Goal: Task Accomplishment & Management: Manage account settings

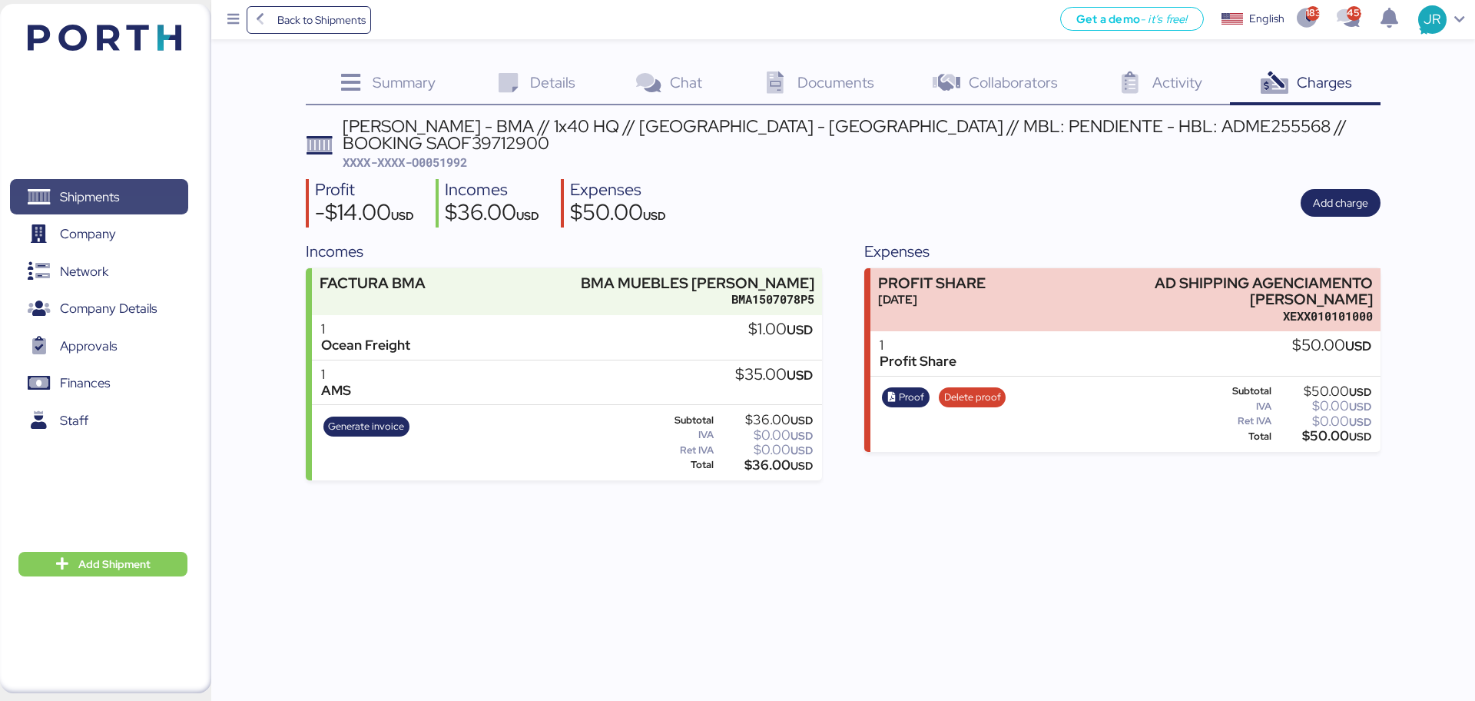
click at [86, 189] on span "Shipments" at bounding box center [89, 197] width 59 height 22
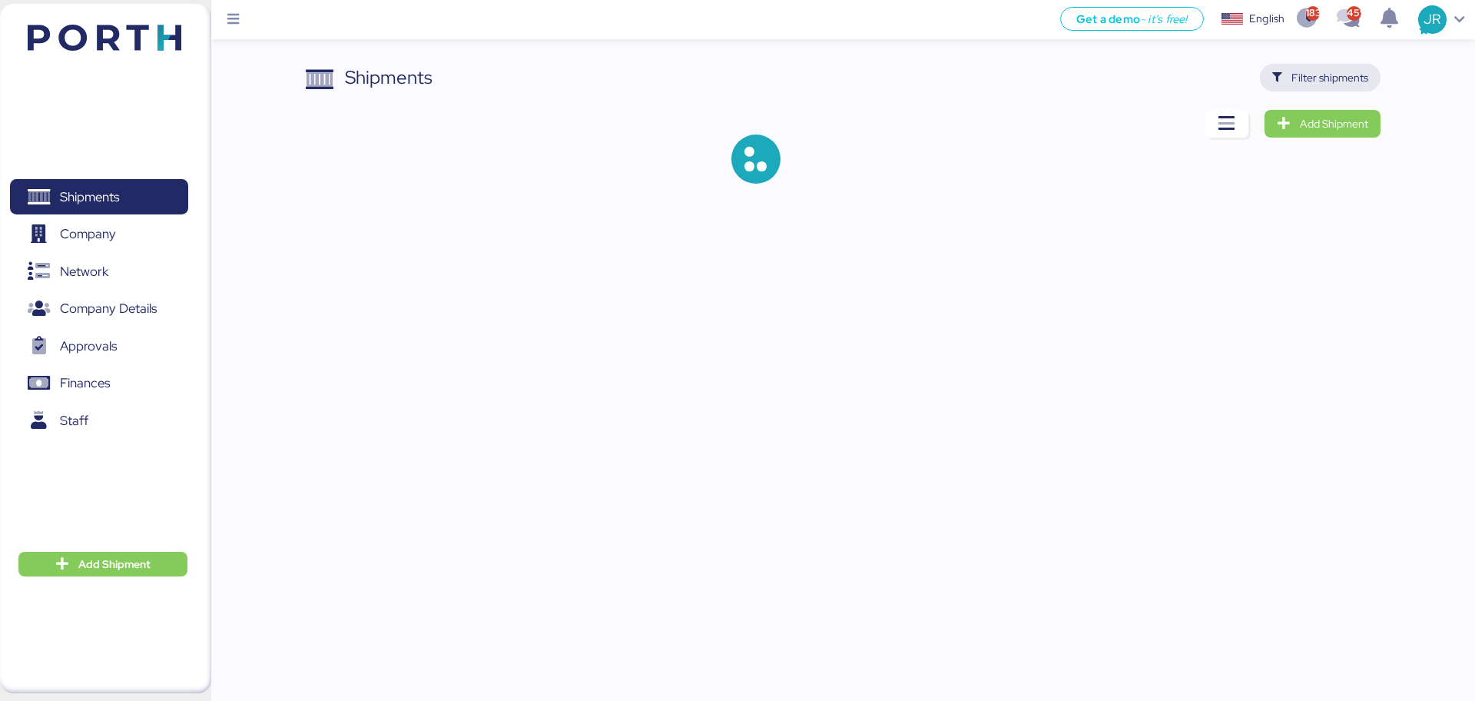
click at [1273, 80] on icon "button" at bounding box center [1278, 78] width 10 height 10
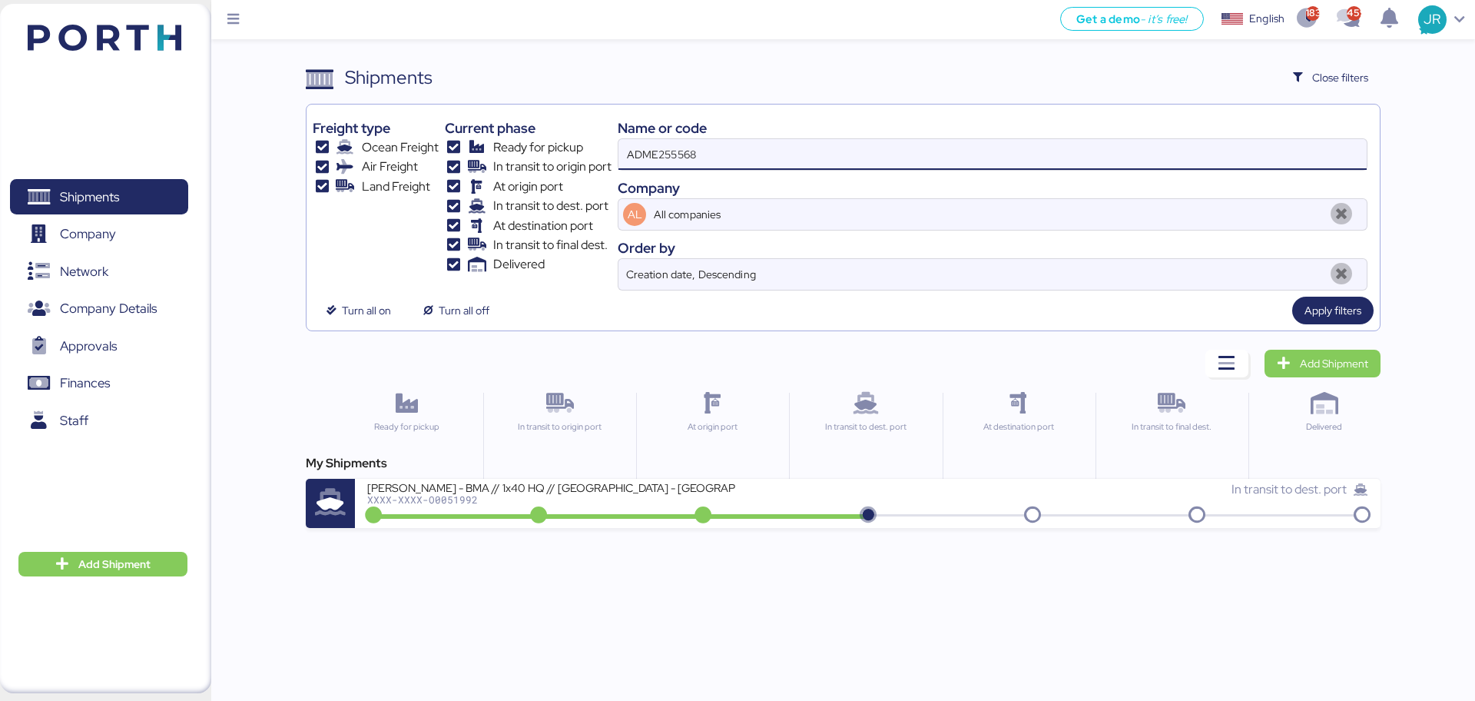
drag, startPoint x: 714, startPoint y: 151, endPoint x: 348, endPoint y: 162, distance: 366.0
click at [350, 162] on div "Freight type Ocean Freight Air Freight Land Freight Current phase Ready for pic…" at bounding box center [843, 201] width 1060 height 180
paste input "O0051477"
type input "O0051477"
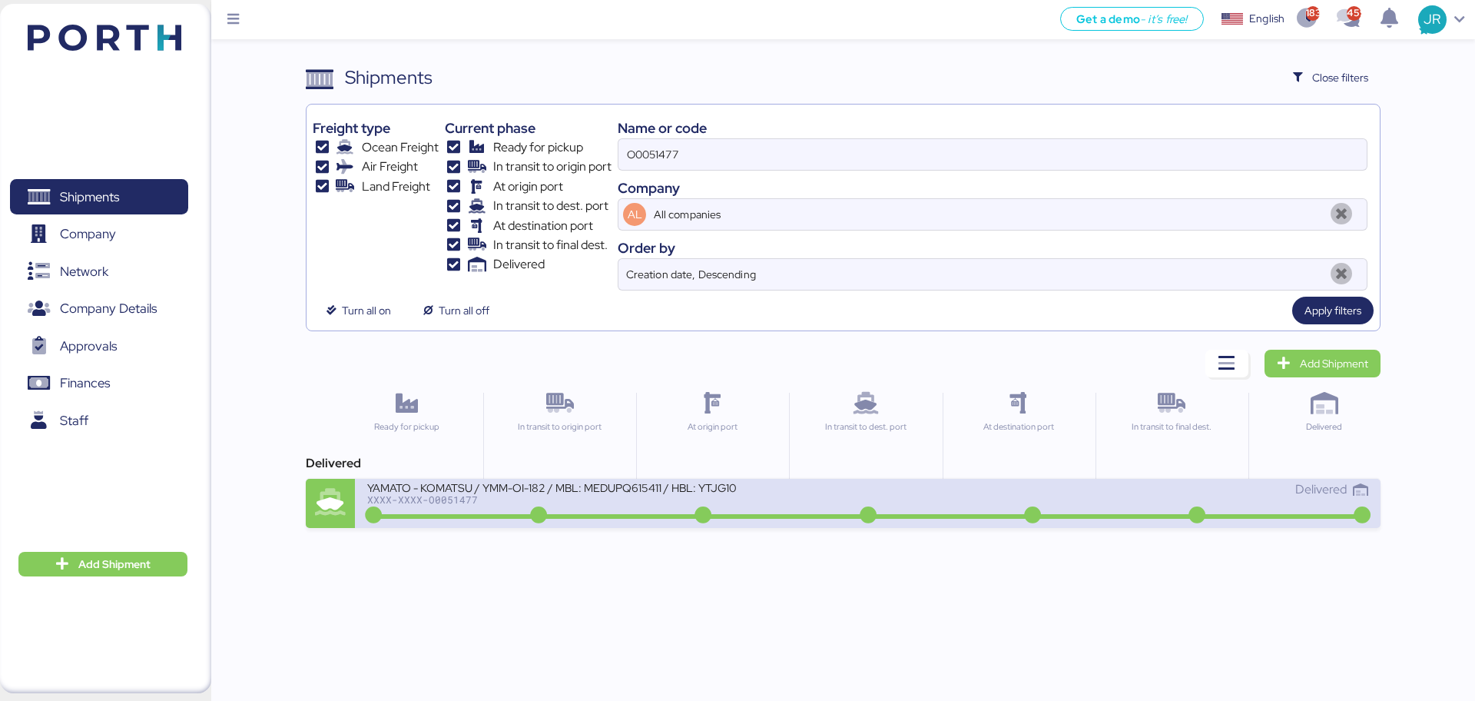
click at [451, 509] on div "YAMATO - KOMATSU / YMM-OI-182 / MBL: MEDUPQ615411 / HBL: YTJG1004137 / FCL XXXX…" at bounding box center [617, 496] width 500 height 33
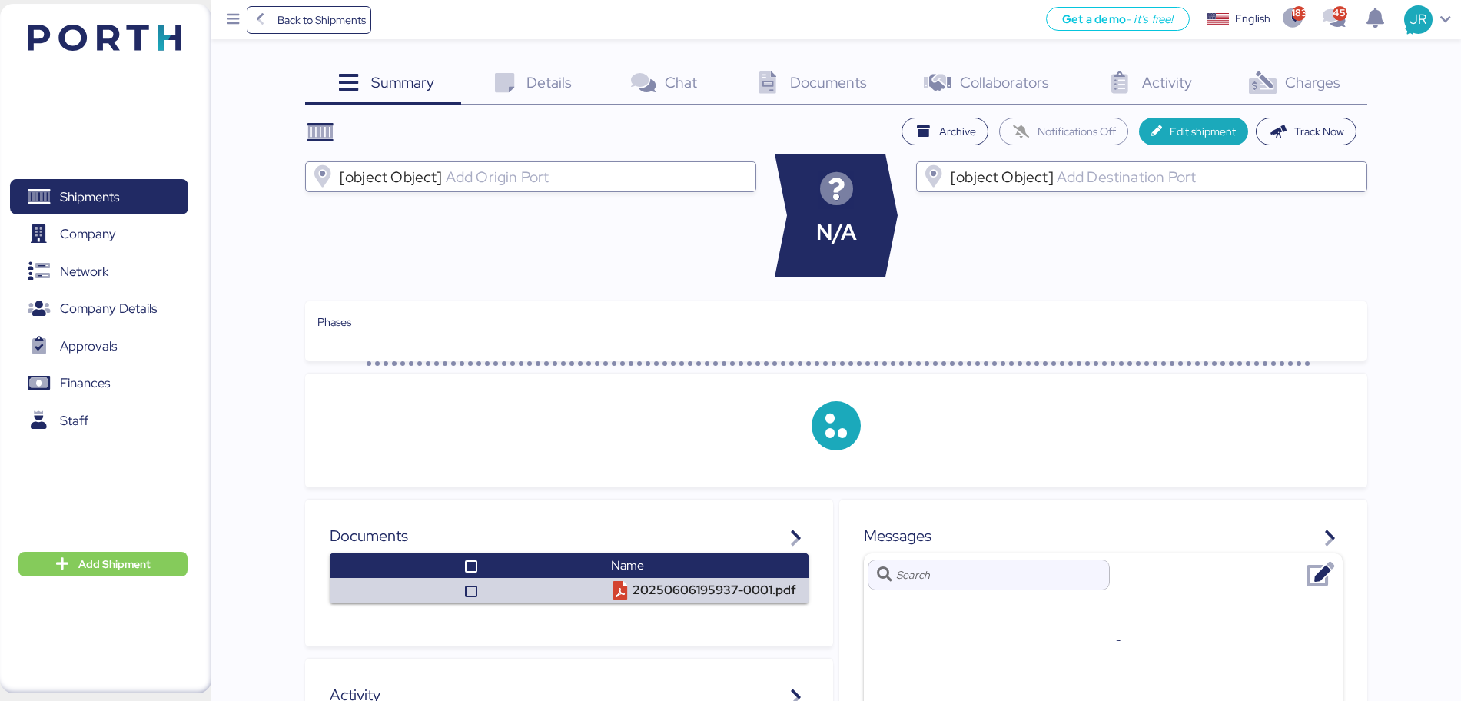
click at [1339, 83] on span "Charges" at bounding box center [1312, 82] width 55 height 20
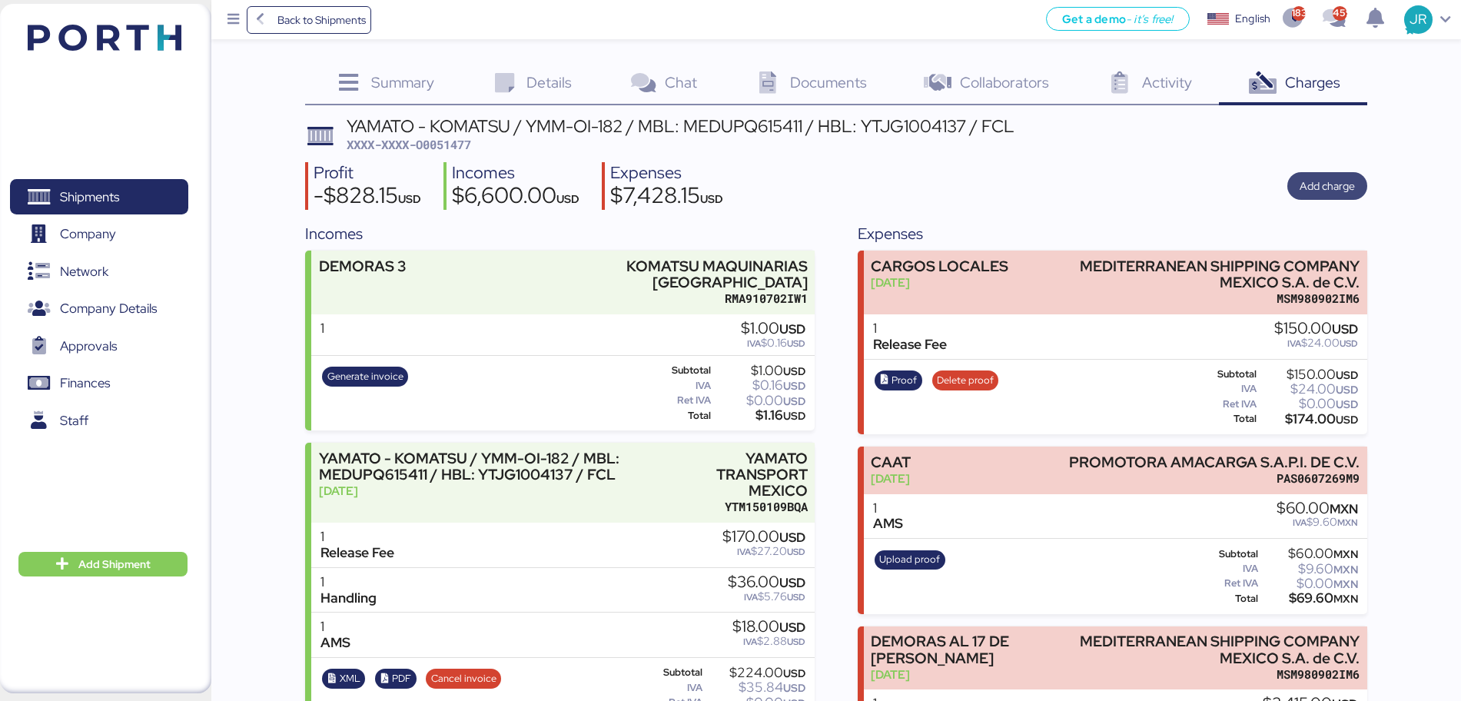
click at [1310, 181] on span "Add charge" at bounding box center [1326, 186] width 55 height 18
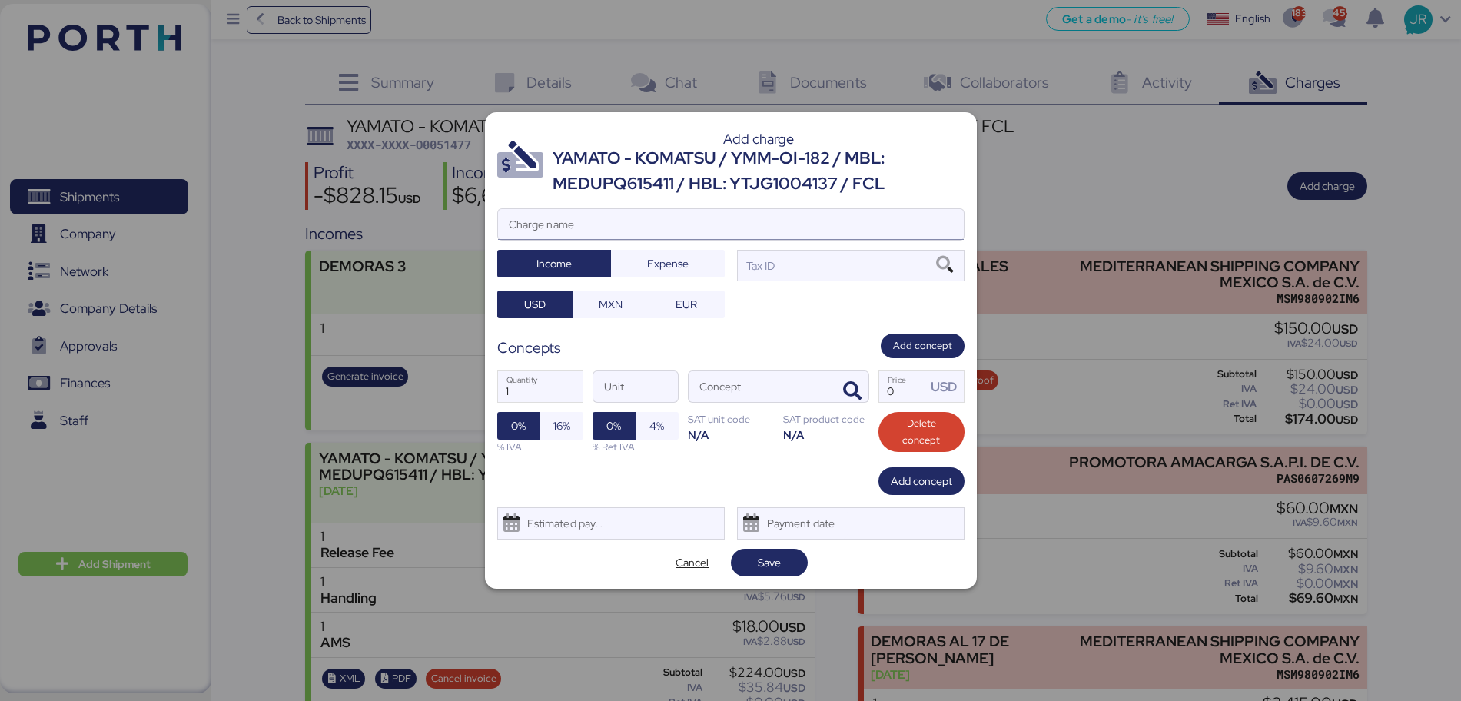
click at [568, 221] on input "Charge name" at bounding box center [731, 224] width 466 height 31
type input "d"
type input "DEMORAS 14"
click at [658, 266] on span "Expense" at bounding box center [667, 263] width 41 height 18
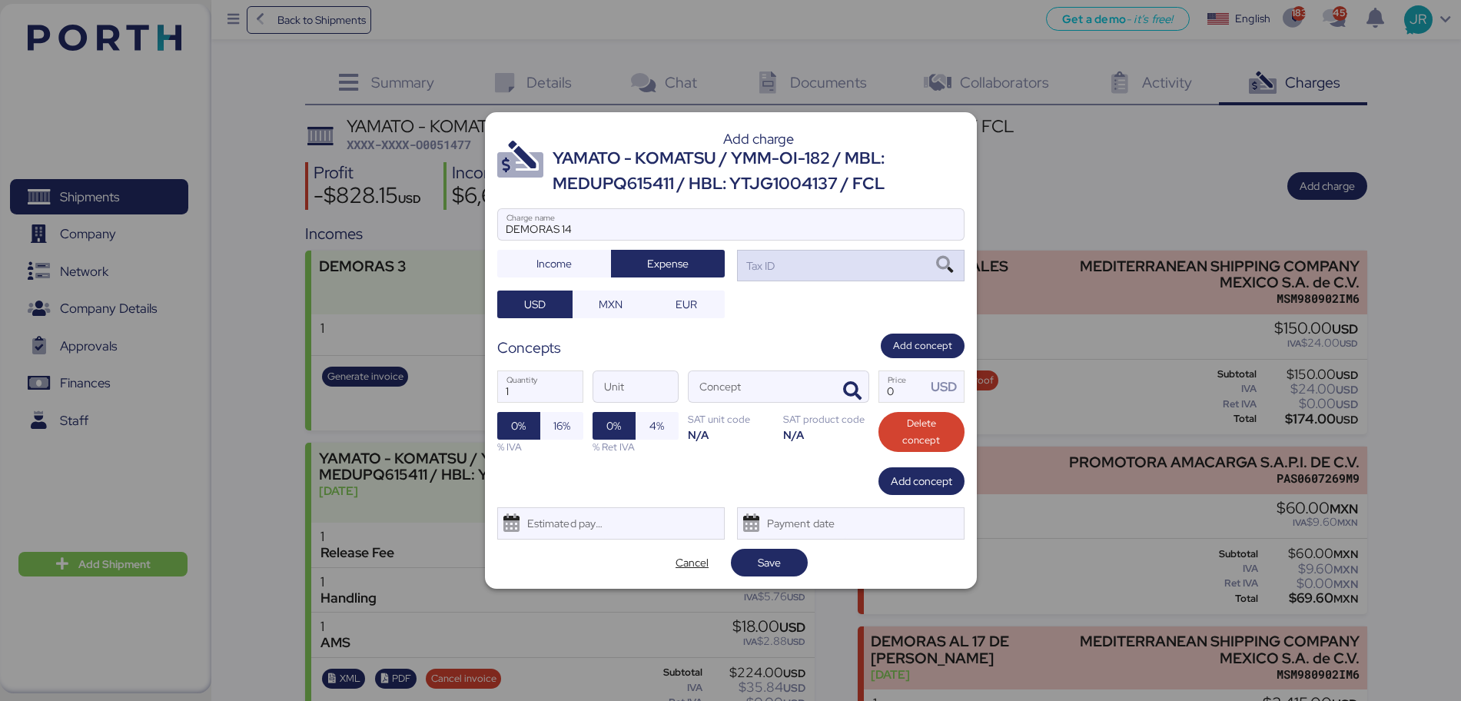
click at [943, 266] on icon at bounding box center [944, 265] width 26 height 17
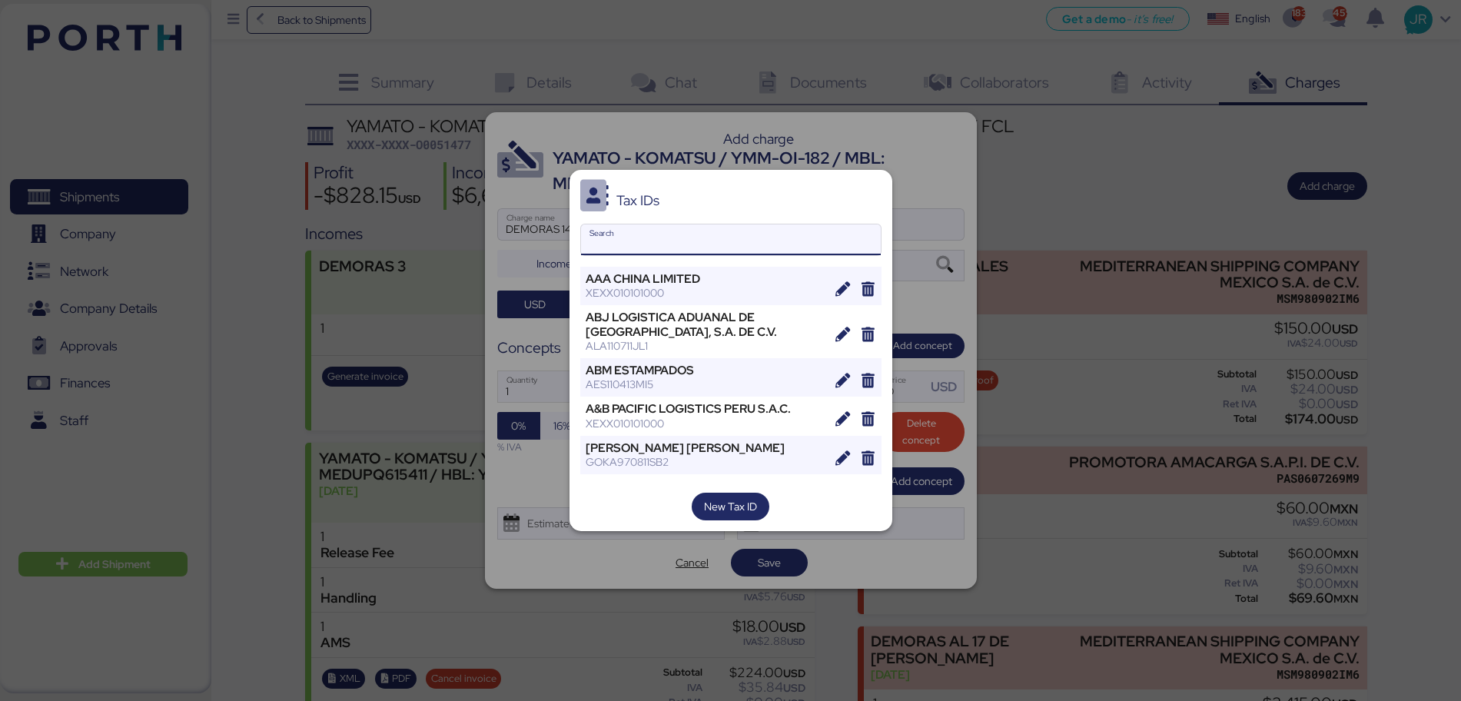
click at [609, 245] on input "Search" at bounding box center [731, 239] width 300 height 31
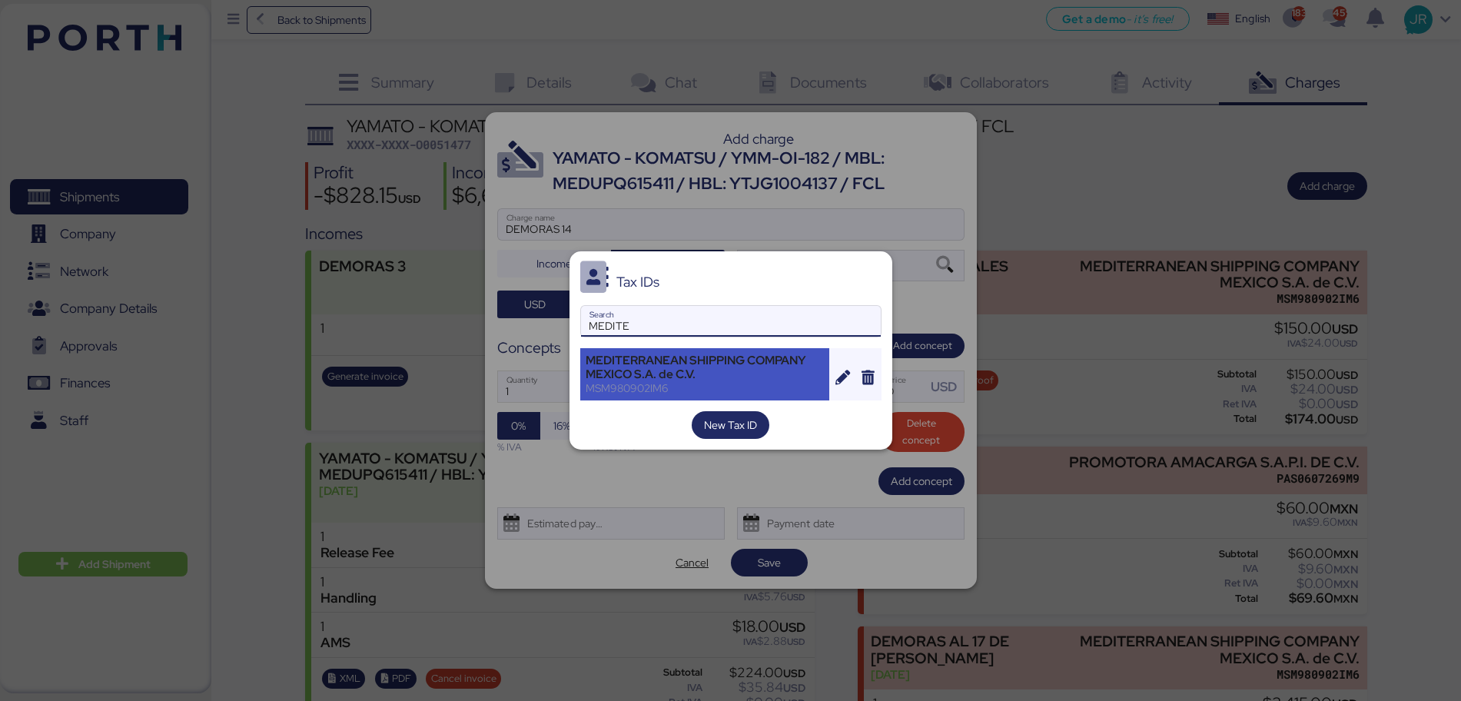
type input "MEDITE"
click at [626, 363] on div "MEDITERRANEAN SHIPPING COMPANY MEXICO S.A. de C.V." at bounding box center [705, 367] width 239 height 28
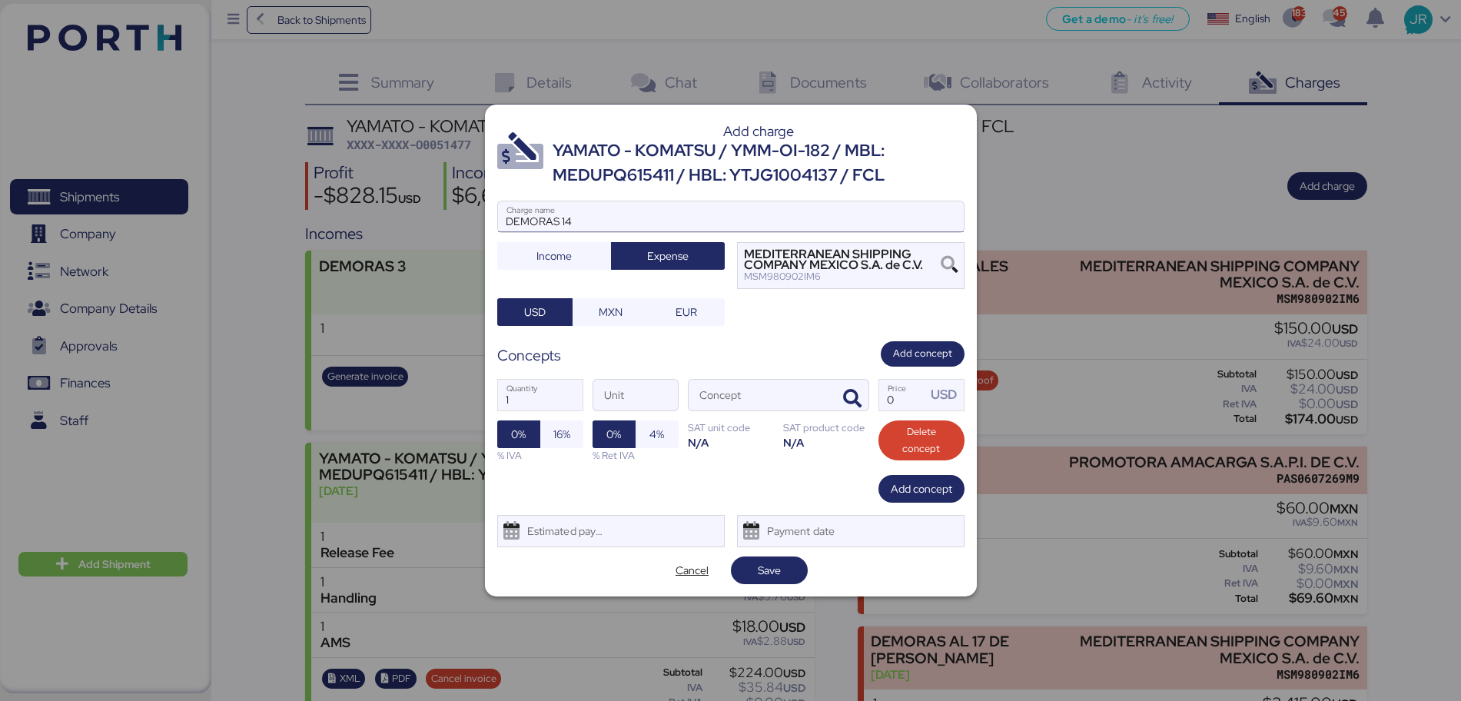
click at [563, 224] on input "DEMORAS 14" at bounding box center [731, 216] width 466 height 31
click at [608, 218] on input "DEMORAS 14" at bounding box center [731, 216] width 466 height 31
type input "DEMORAS 14 DE AGSOTO"
click at [856, 391] on icon "button" at bounding box center [852, 399] width 18 height 18
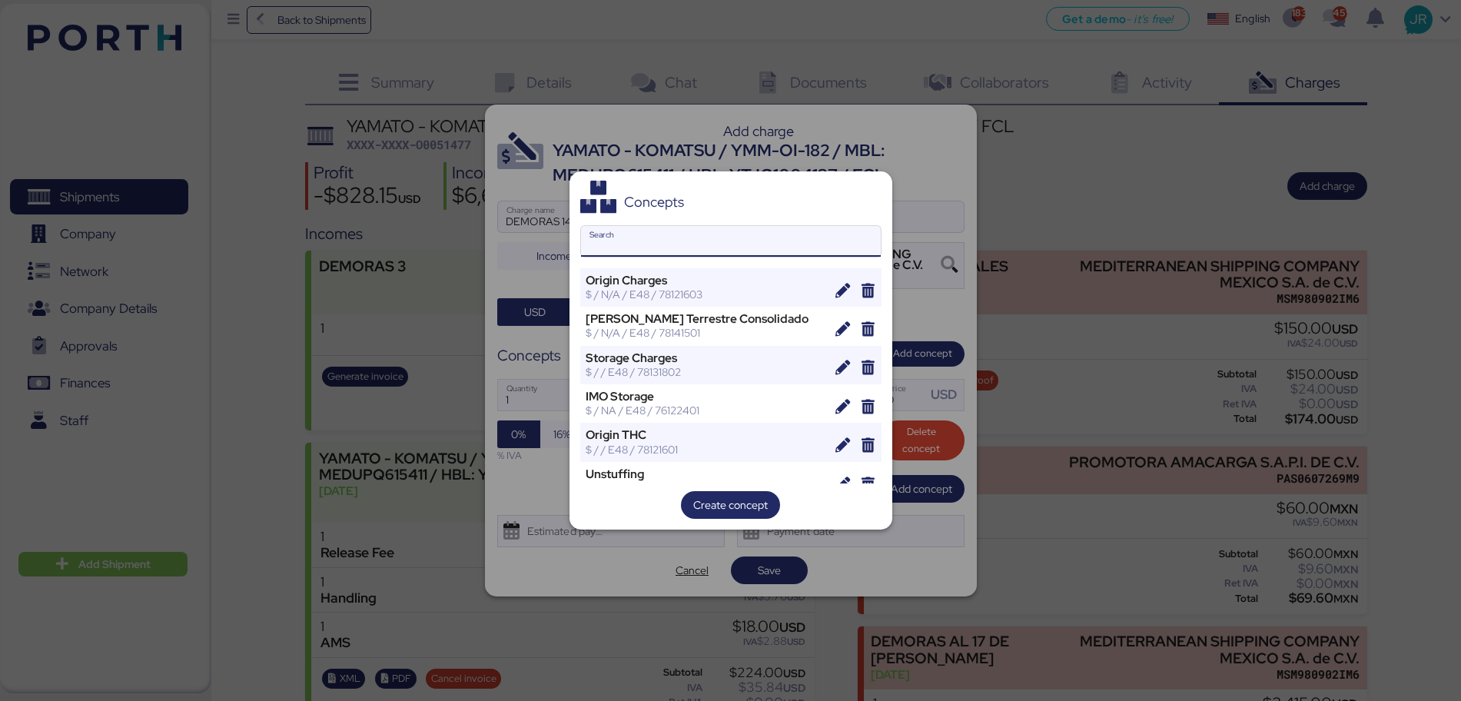
click at [606, 237] on input "Search" at bounding box center [731, 241] width 300 height 31
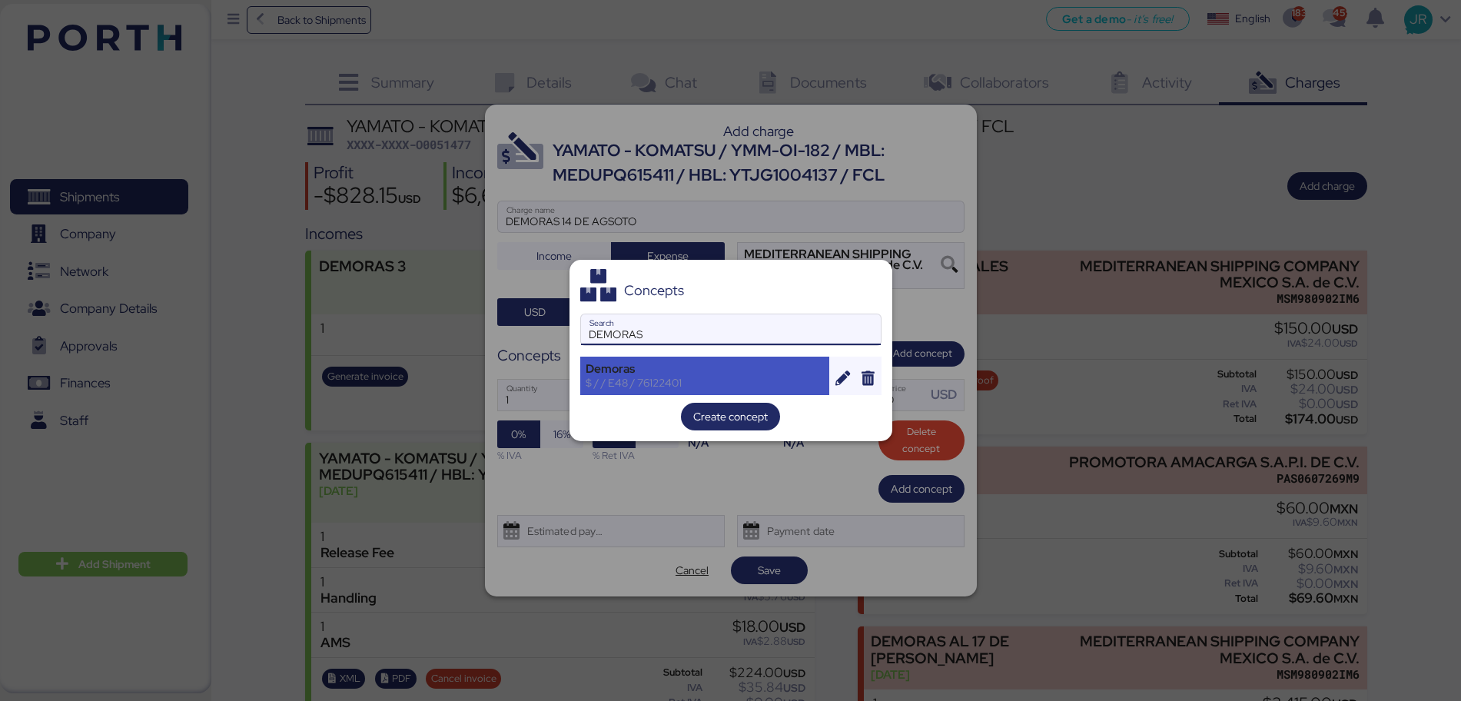
type input "DEMORAS"
click at [616, 374] on div "Demoras" at bounding box center [705, 369] width 239 height 14
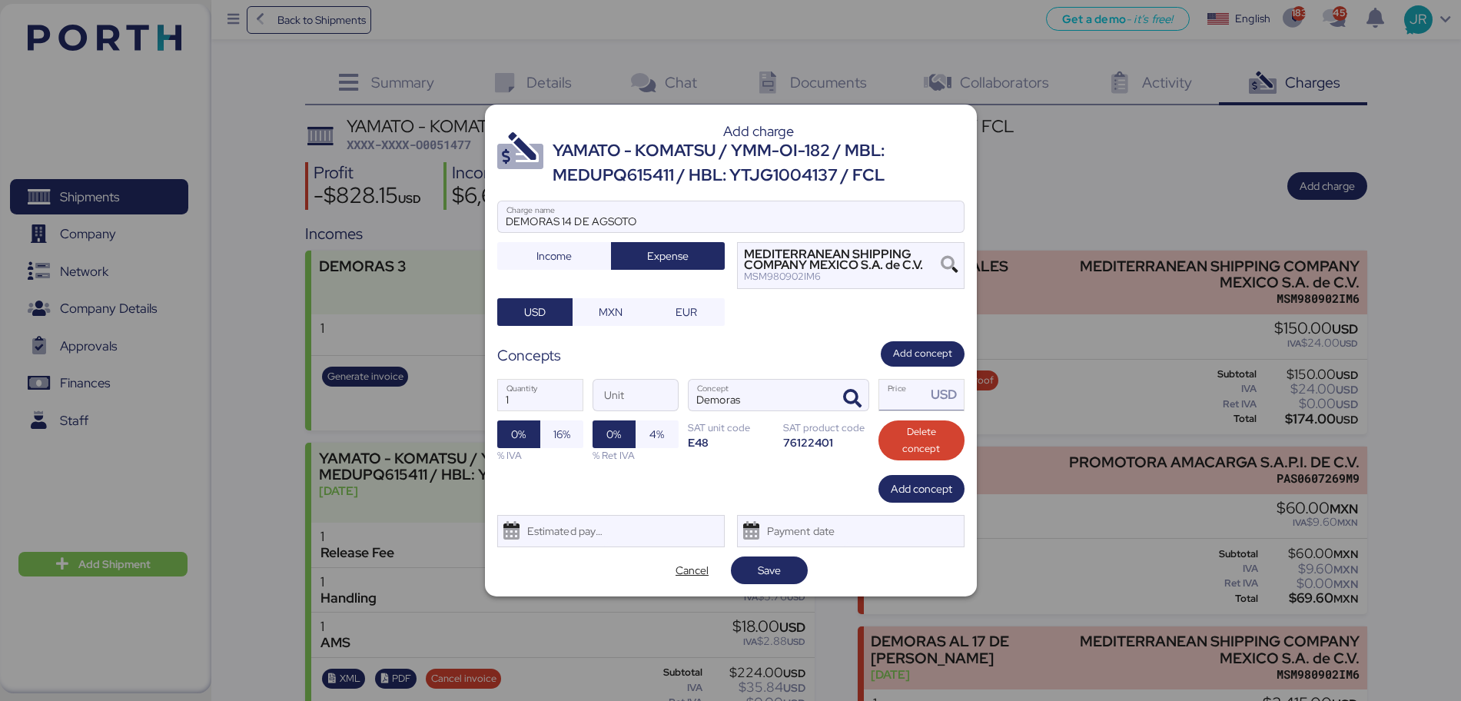
click at [899, 403] on input "Price USD" at bounding box center [903, 395] width 48 height 31
type input "180"
click at [567, 544] on div "Estimated payment date" at bounding box center [561, 531] width 91 height 31
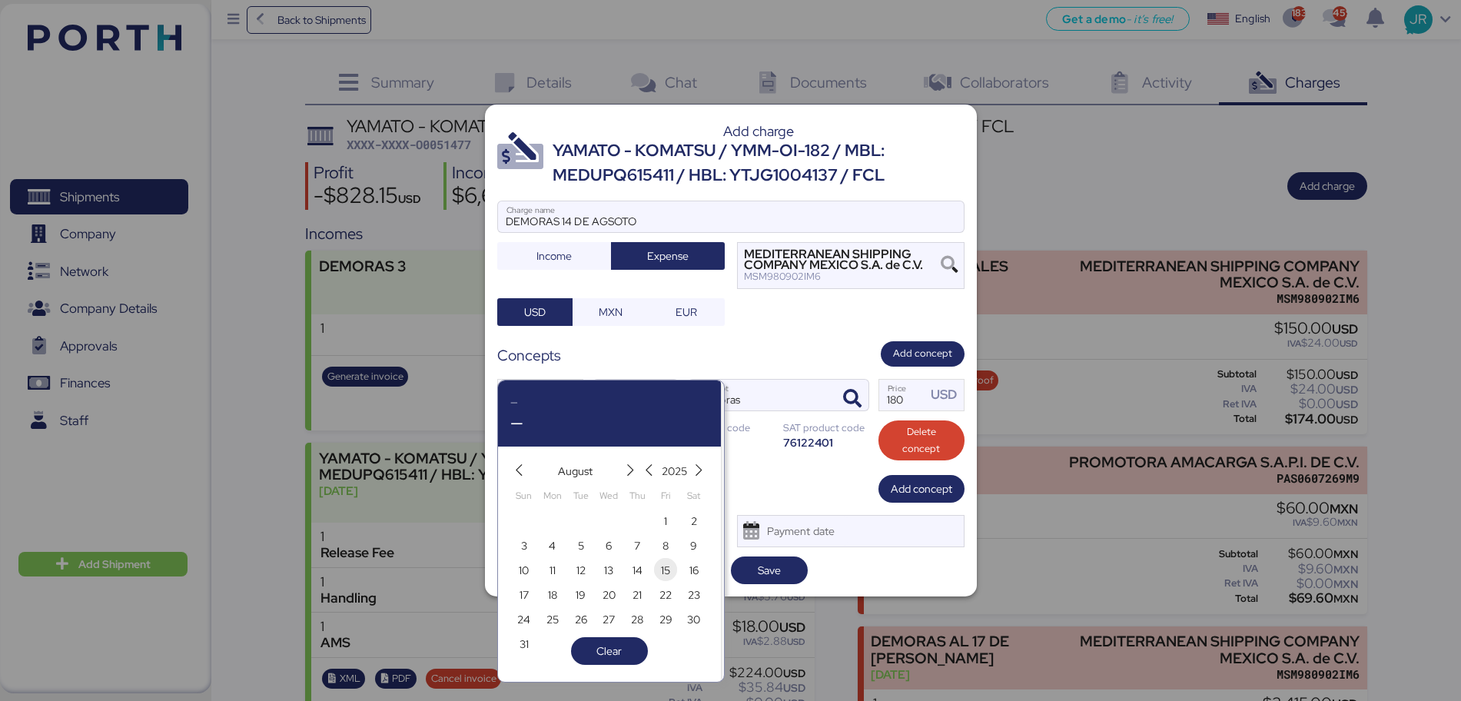
click at [661, 572] on span "15" at bounding box center [665, 570] width 9 height 18
type input "[DATE]"
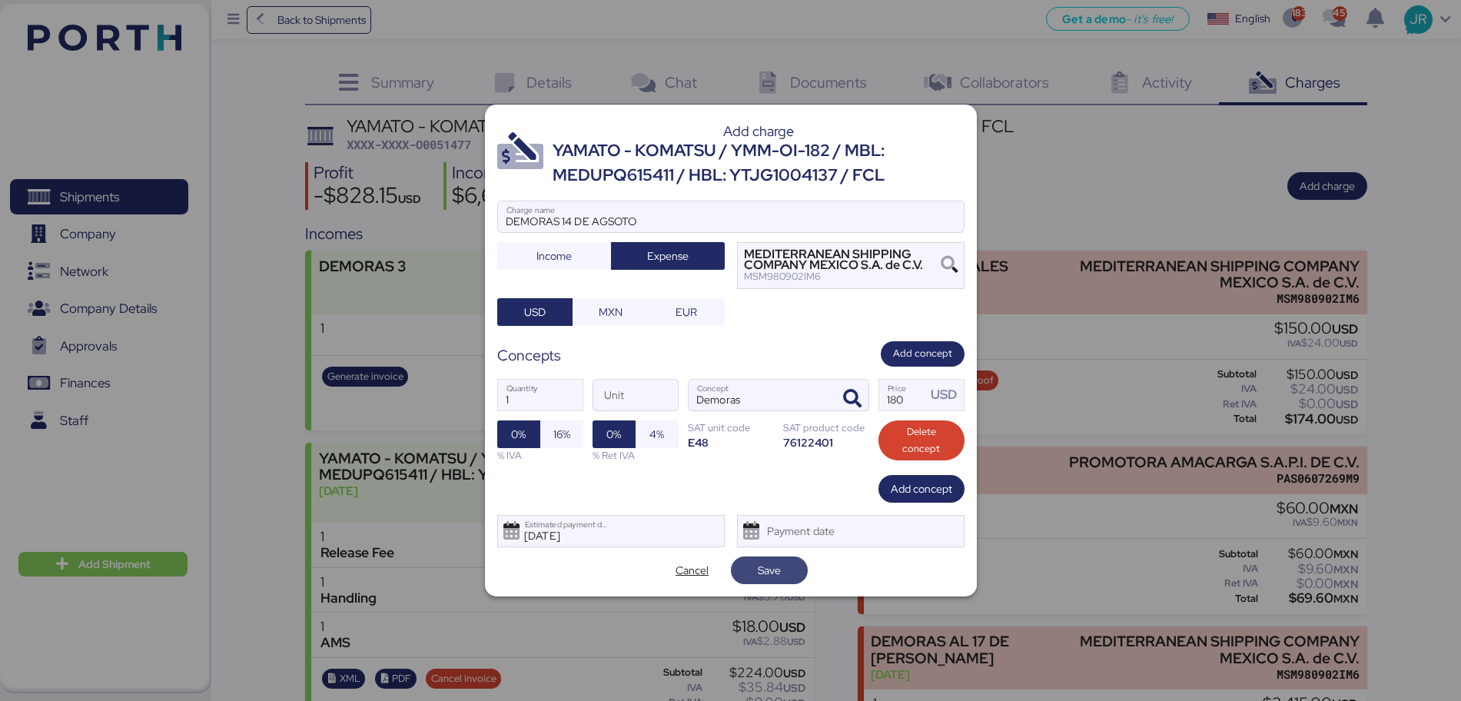
click at [780, 576] on span "Save" at bounding box center [769, 570] width 23 height 18
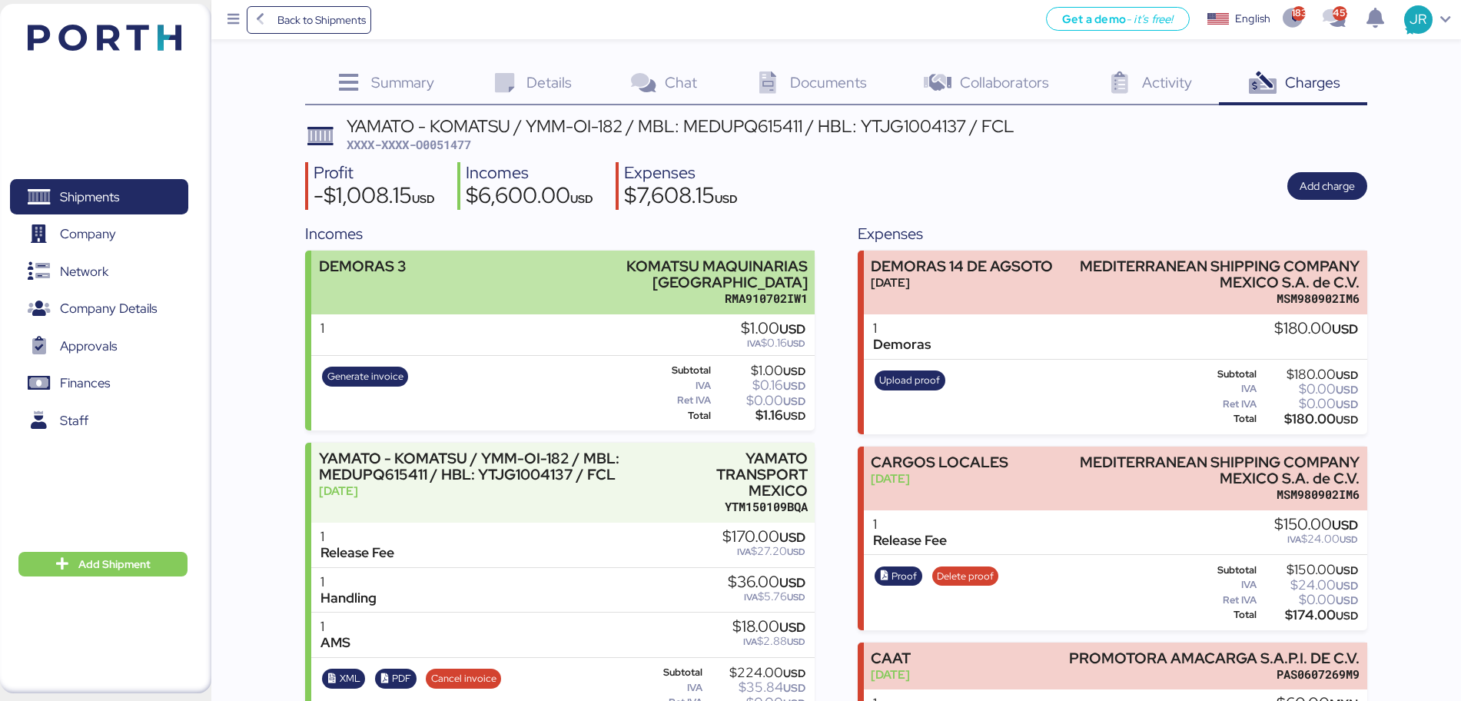
click at [547, 279] on div "DEMORAS 3 KOMATSU MAQUINARIAS [GEOGRAPHIC_DATA] RMA910702IW1" at bounding box center [562, 283] width 503 height 64
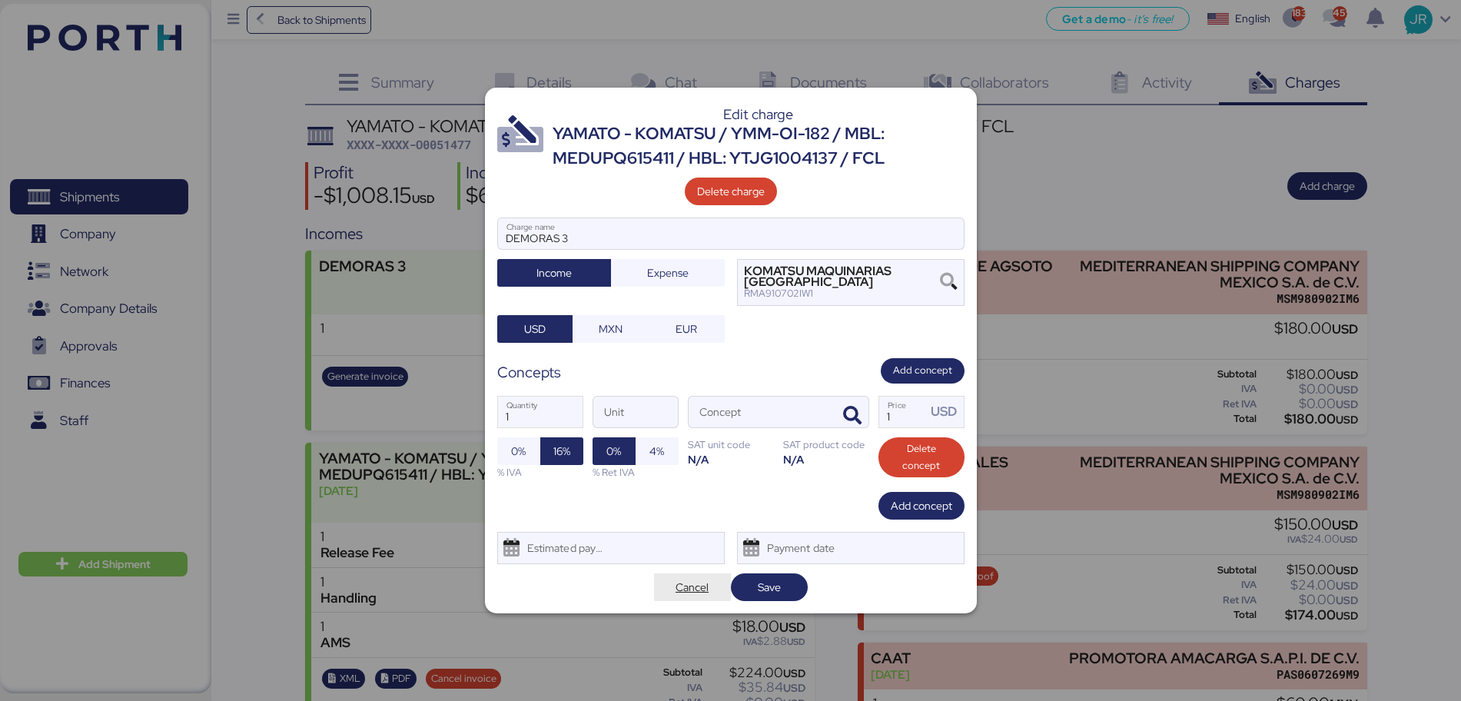
click at [693, 591] on span "Cancel" at bounding box center [691, 587] width 33 height 18
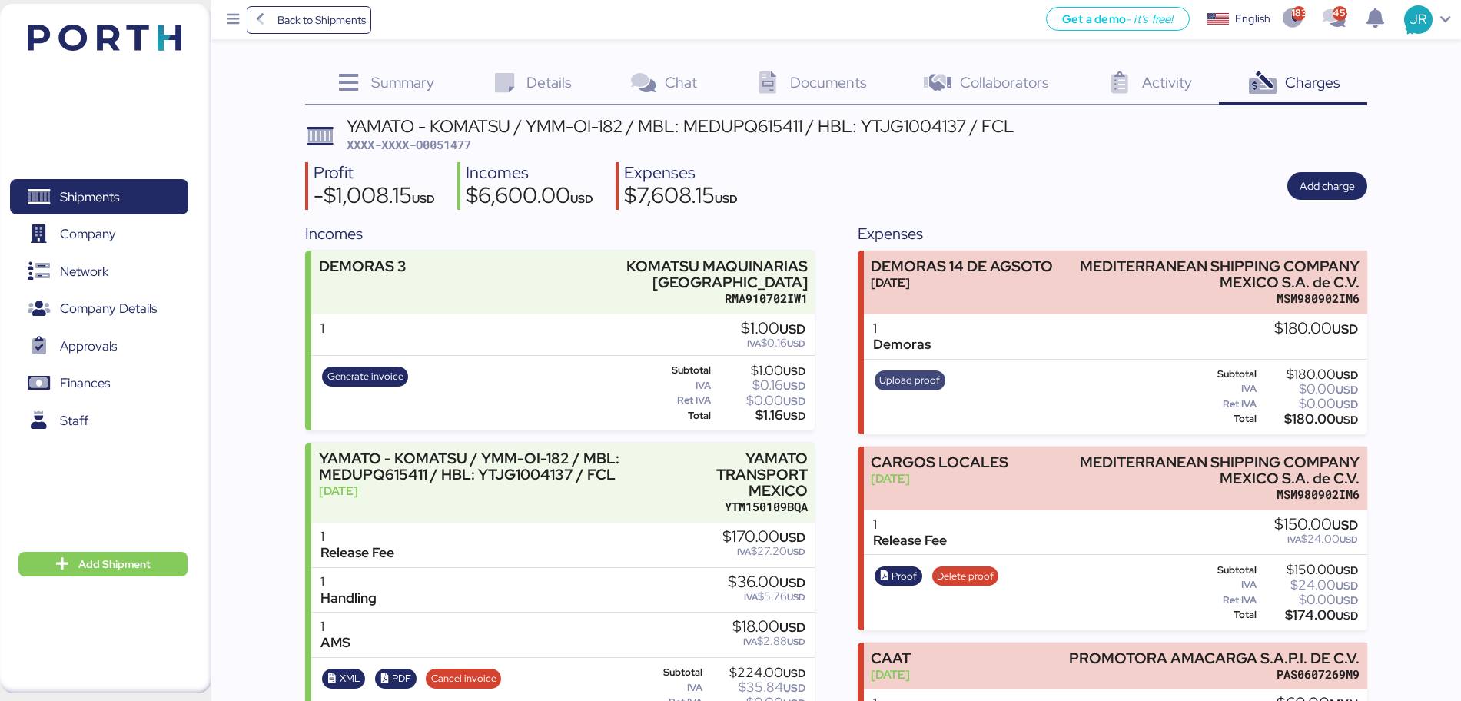
click at [914, 382] on span "Upload proof" at bounding box center [909, 380] width 61 height 17
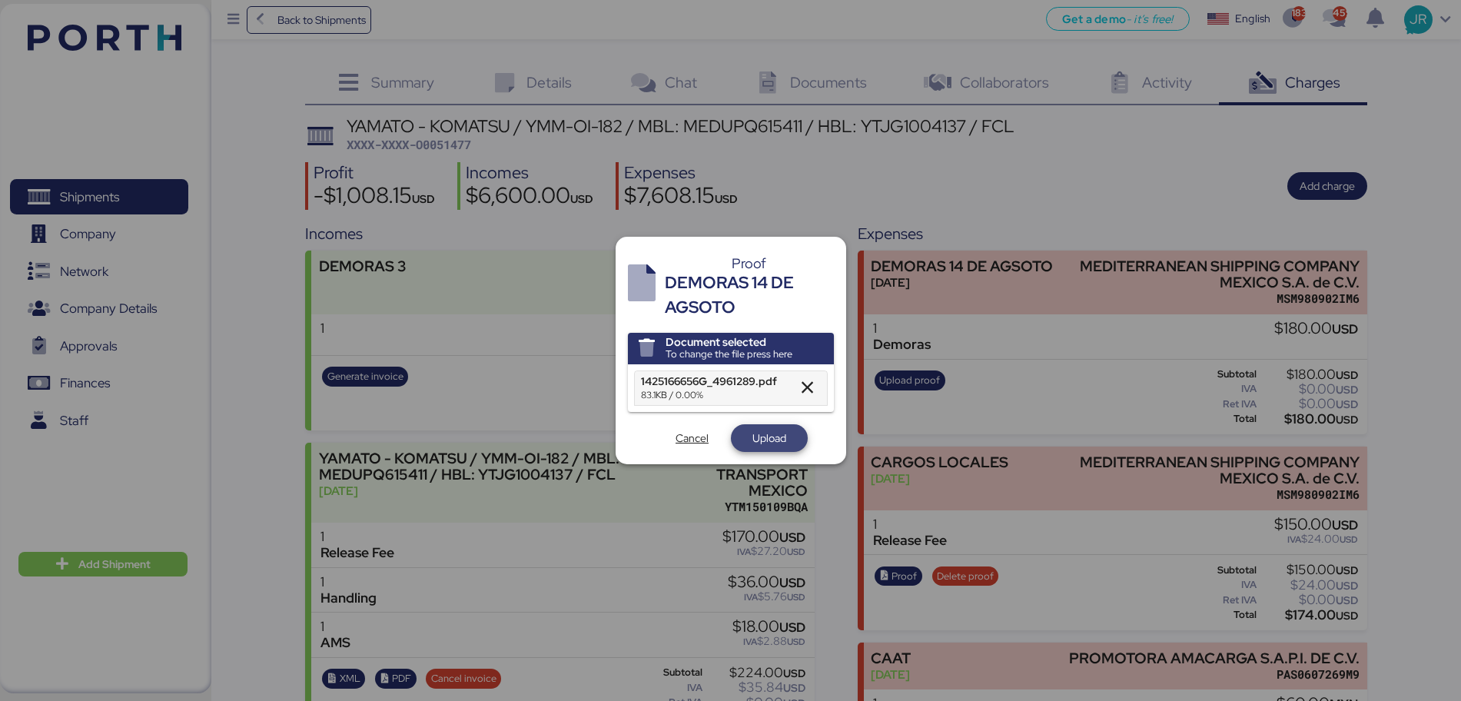
click at [768, 432] on span "Upload" at bounding box center [769, 438] width 34 height 18
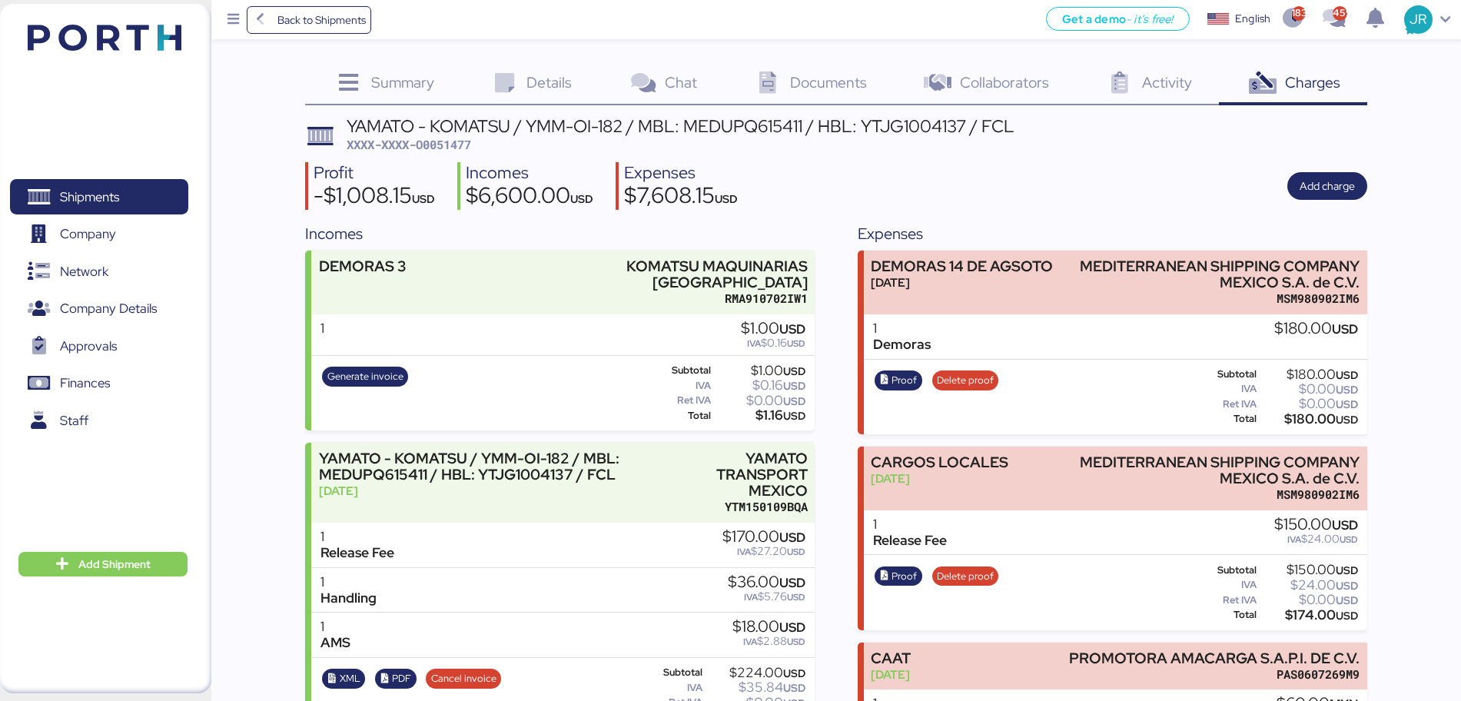
click at [440, 144] on span "XXXX-XXXX-O0051477" at bounding box center [409, 144] width 124 height 15
copy span "O0051477"
click at [133, 201] on span "Shipments" at bounding box center [98, 197] width 165 height 22
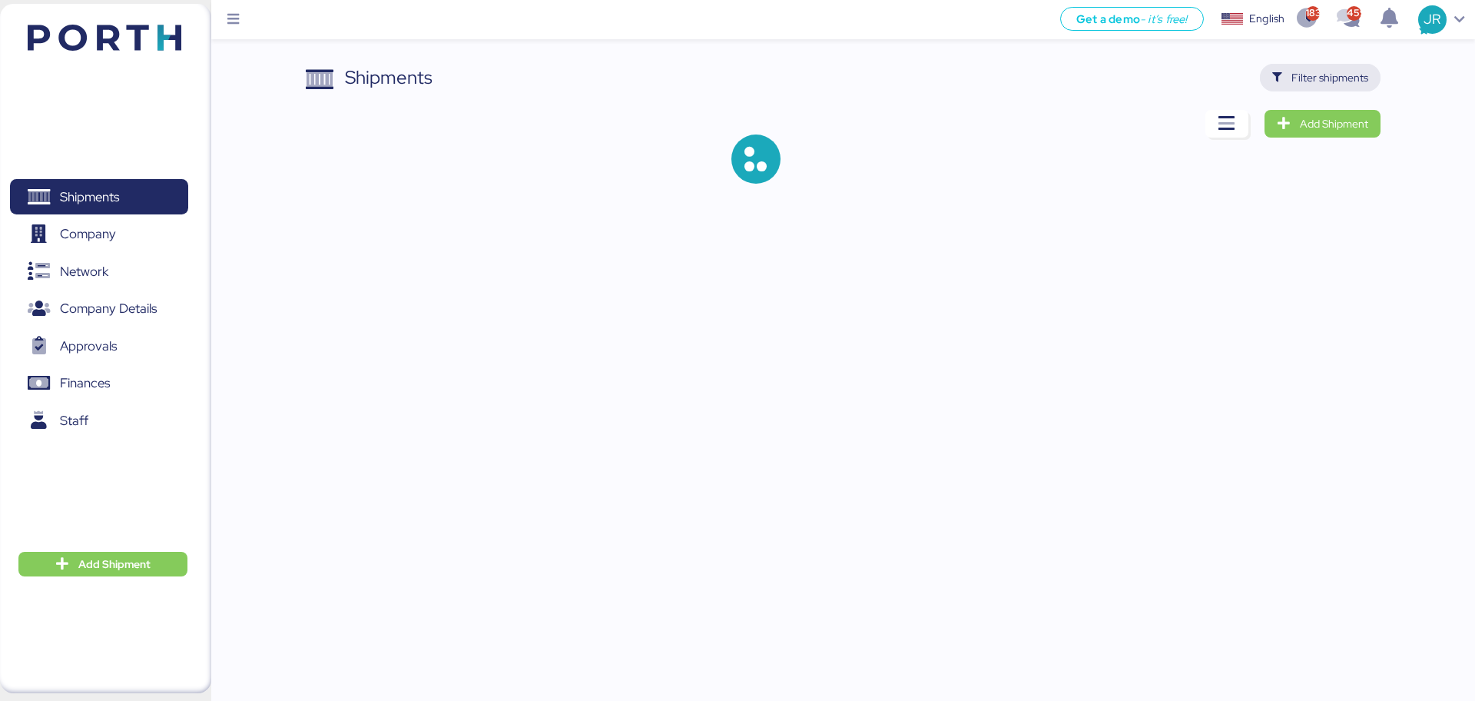
click at [1284, 72] on span "Filter shipments" at bounding box center [1321, 78] width 96 height 22
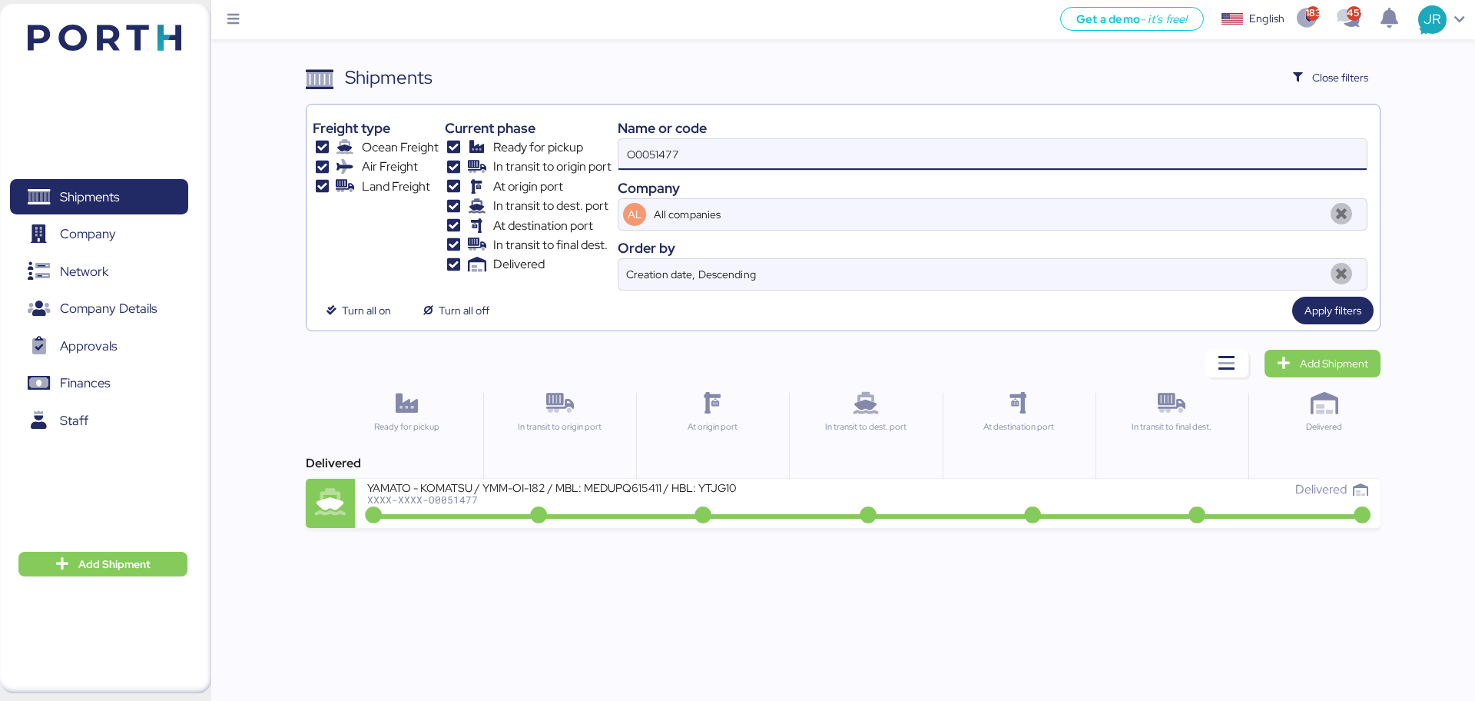
drag, startPoint x: 680, startPoint y: 155, endPoint x: 544, endPoint y: 151, distance: 136.1
click at [548, 154] on div "Freight type Ocean Freight Air Freight Land Freight Current phase Ready for pic…" at bounding box center [843, 201] width 1060 height 180
paste input "A0052033"
type input "A0052033"
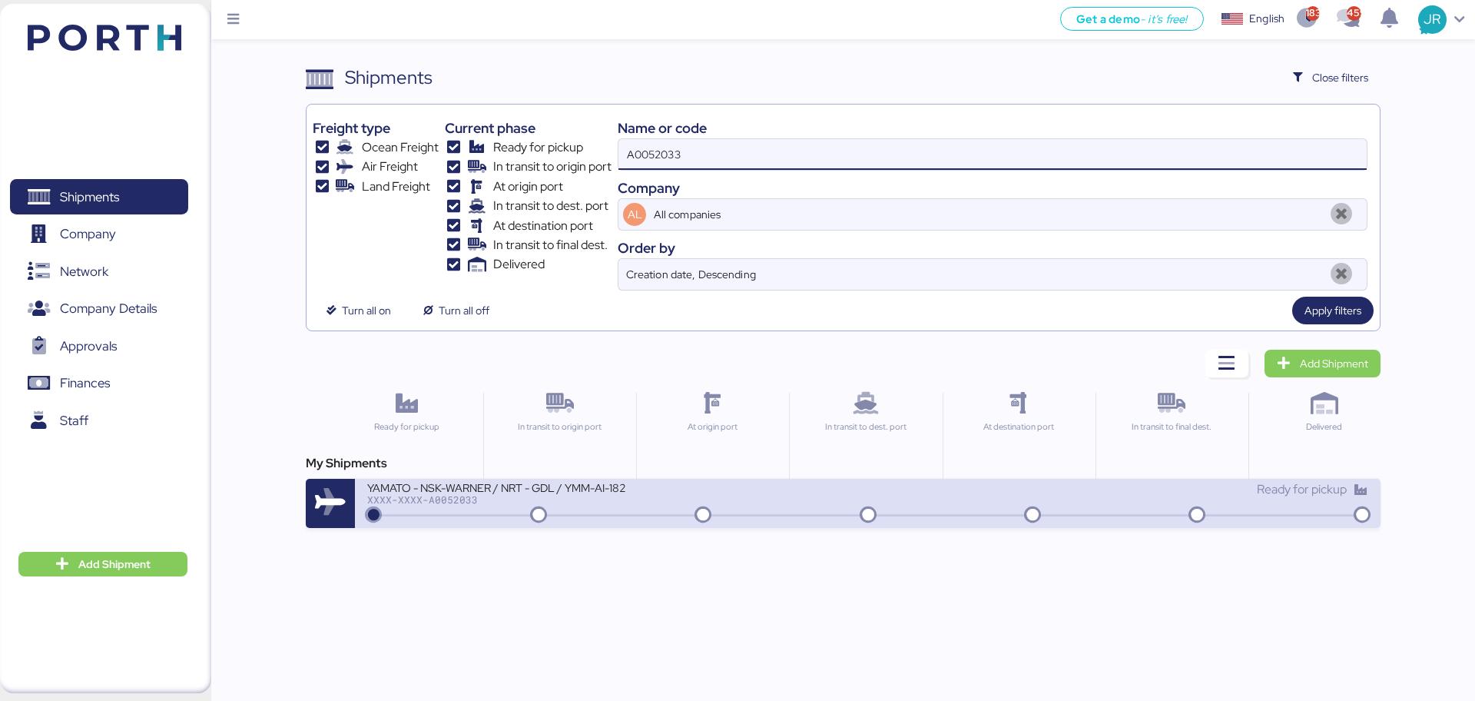
click at [465, 513] on div "YAMATO - NSK-WARNER / NRT - GDL / YMM-AI-182 XXXX-XXXX-A0052033" at bounding box center [617, 496] width 500 height 33
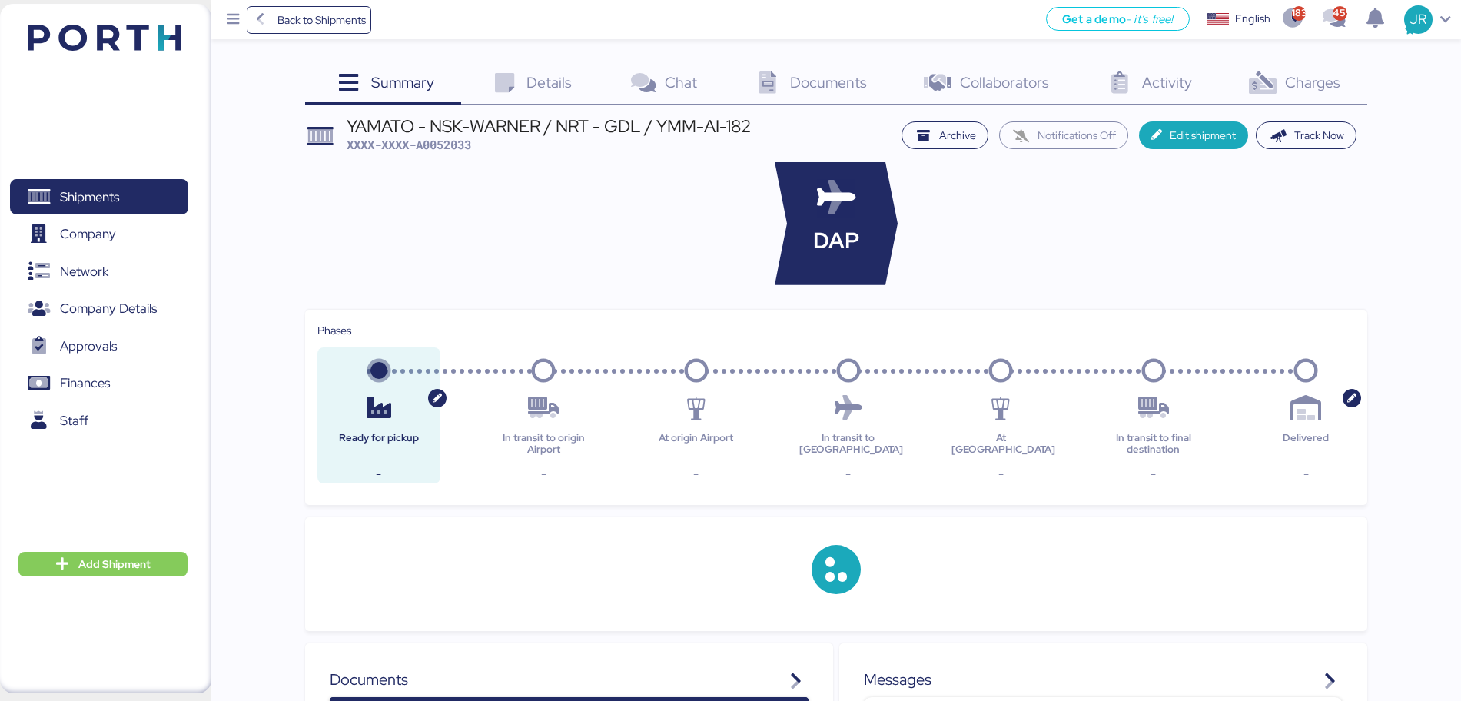
click at [1293, 89] on span "Charges" at bounding box center [1312, 82] width 55 height 20
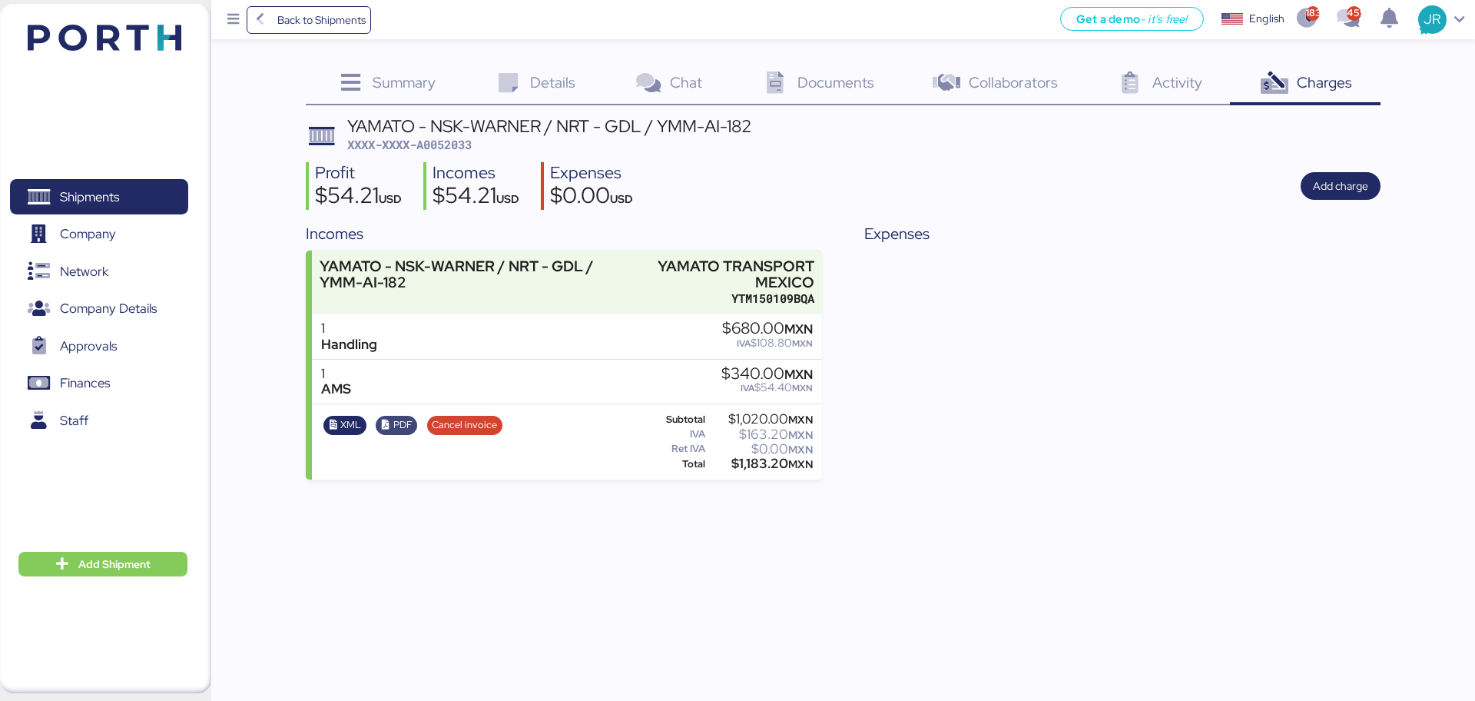
click at [393, 420] on span "PDF" at bounding box center [402, 425] width 19 height 17
click at [332, 428] on icon "button" at bounding box center [333, 425] width 10 height 10
click at [1329, 190] on span "Add charge" at bounding box center [1340, 186] width 55 height 18
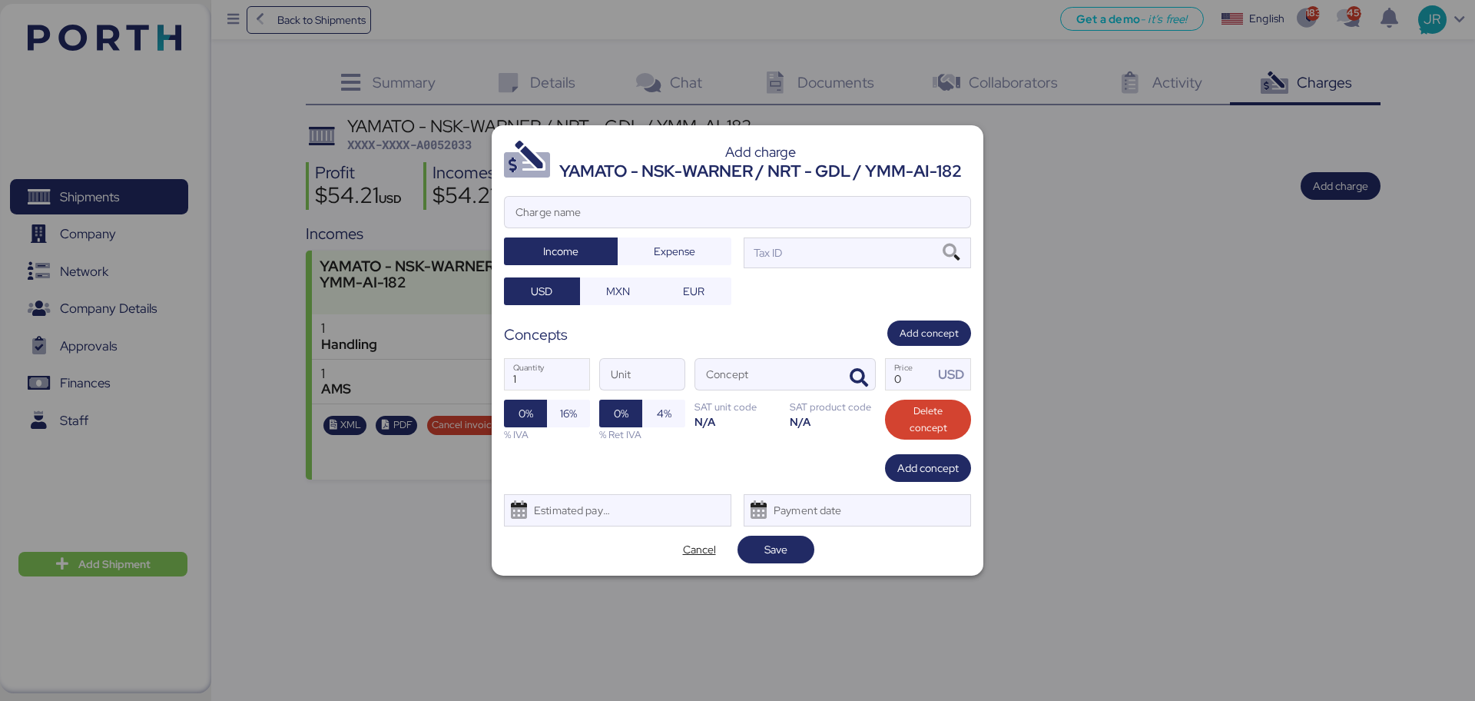
click at [654, 196] on div "Charge name" at bounding box center [737, 212] width 467 height 32
click at [654, 197] on input "Charge name" at bounding box center [738, 212] width 466 height 31
type input "c"
type input "CAAT"
click at [676, 255] on span "Expense" at bounding box center [674, 251] width 41 height 18
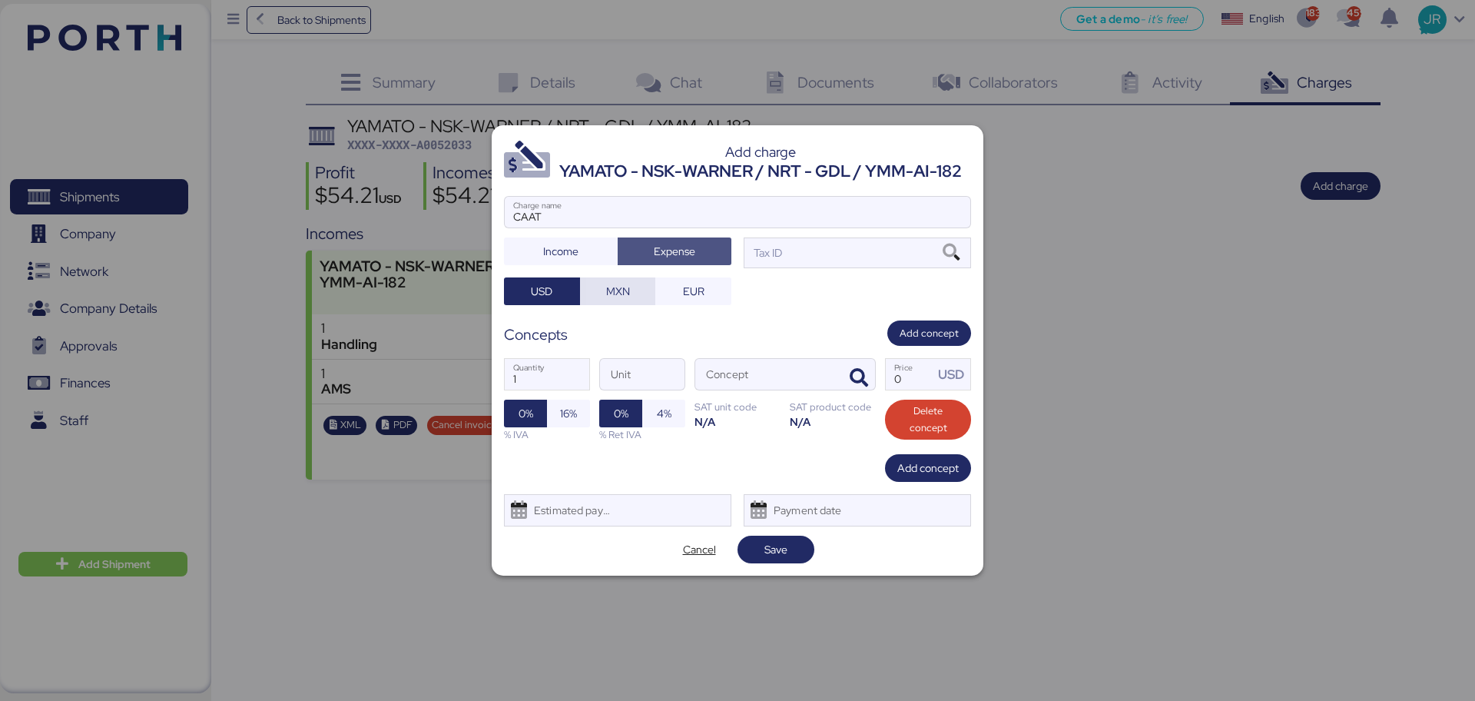
click at [620, 290] on span "MXN" at bounding box center [618, 291] width 24 height 18
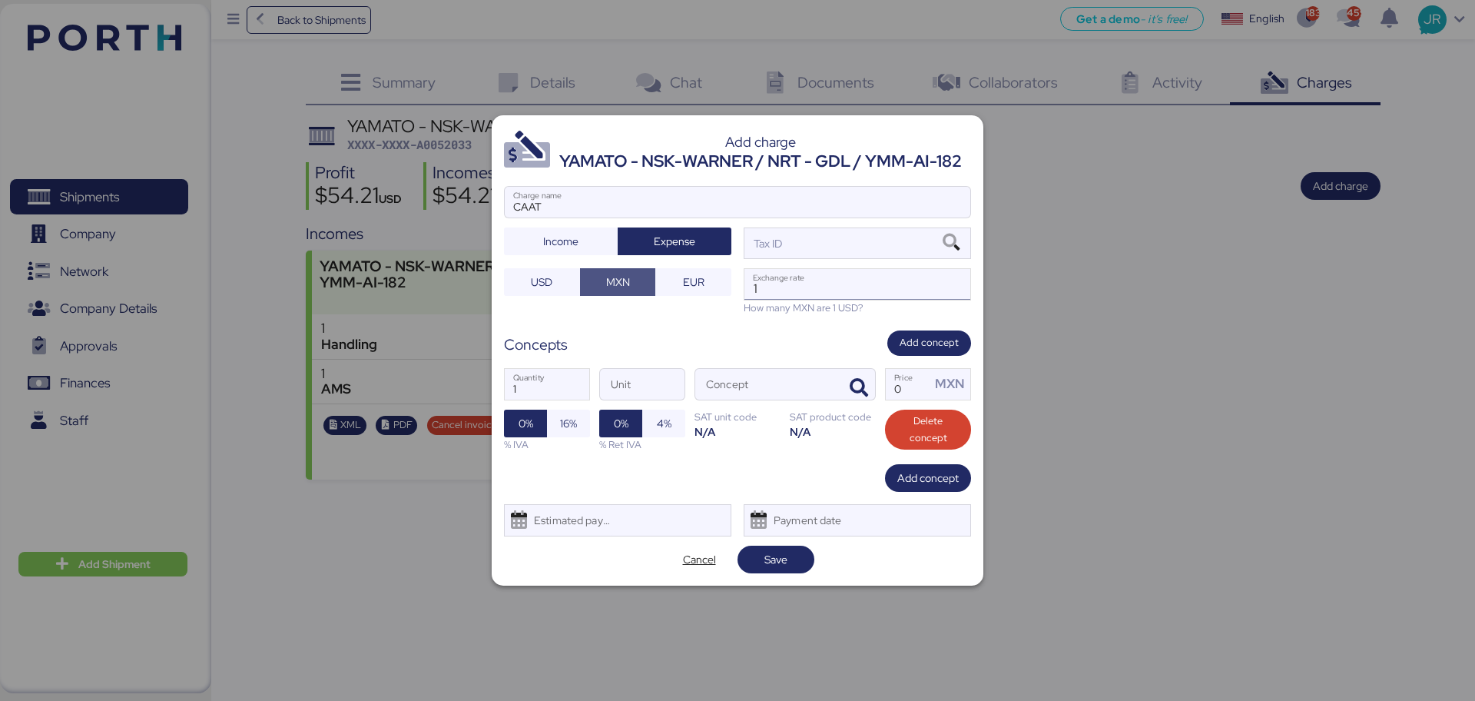
click at [816, 280] on input "1" at bounding box center [858, 284] width 226 height 31
paste input "18.8159"
type input "18.8159"
click at [951, 241] on icon at bounding box center [951, 242] width 26 height 17
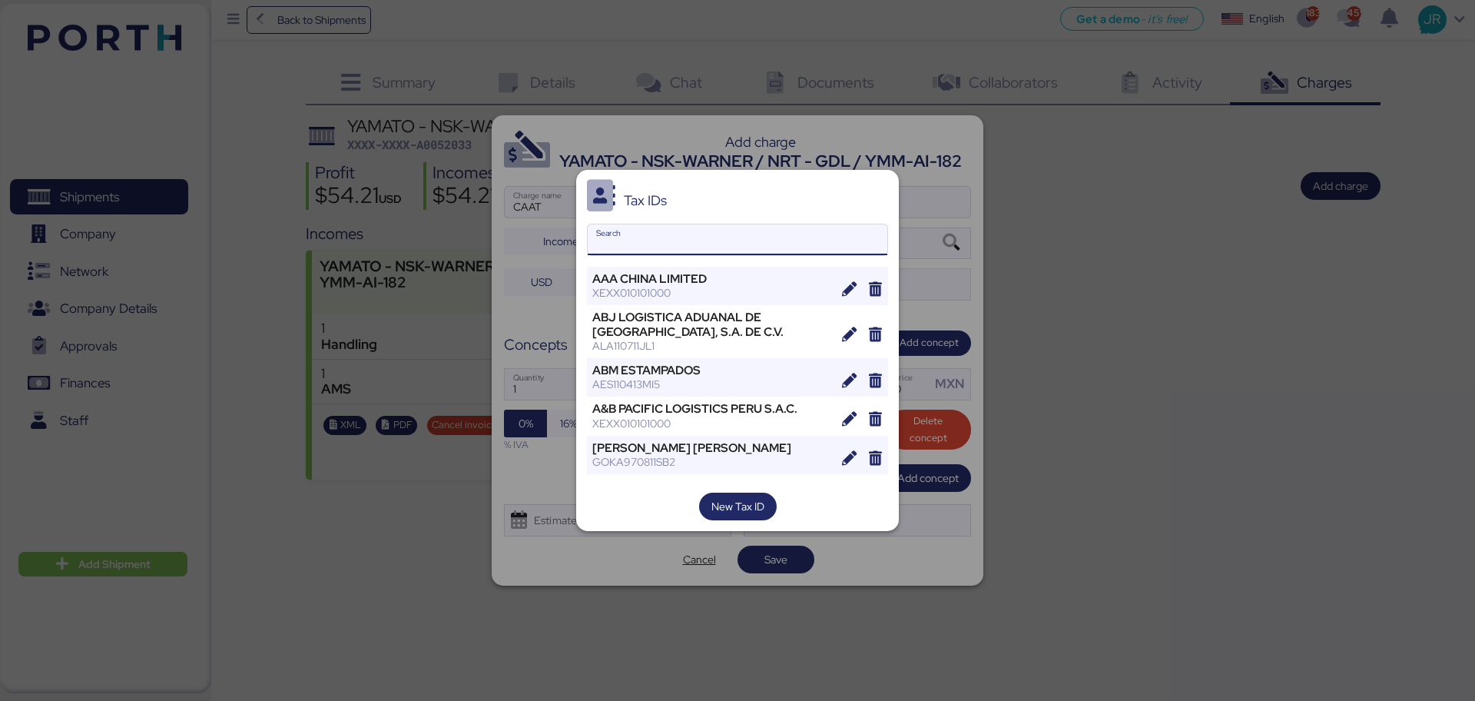
click at [639, 251] on input "Search" at bounding box center [738, 239] width 300 height 31
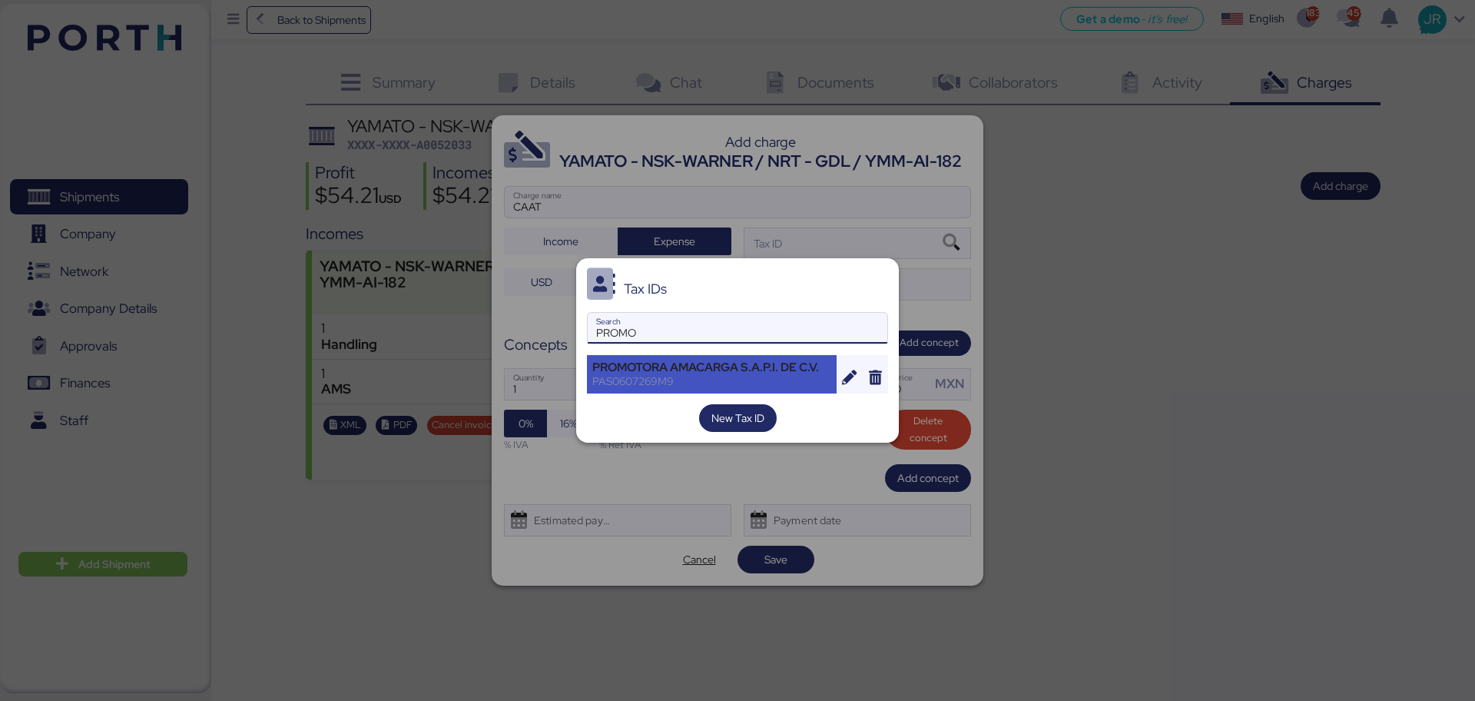
type input "PROMO"
click at [660, 377] on div "PAS0607269M9" at bounding box center [711, 381] width 239 height 14
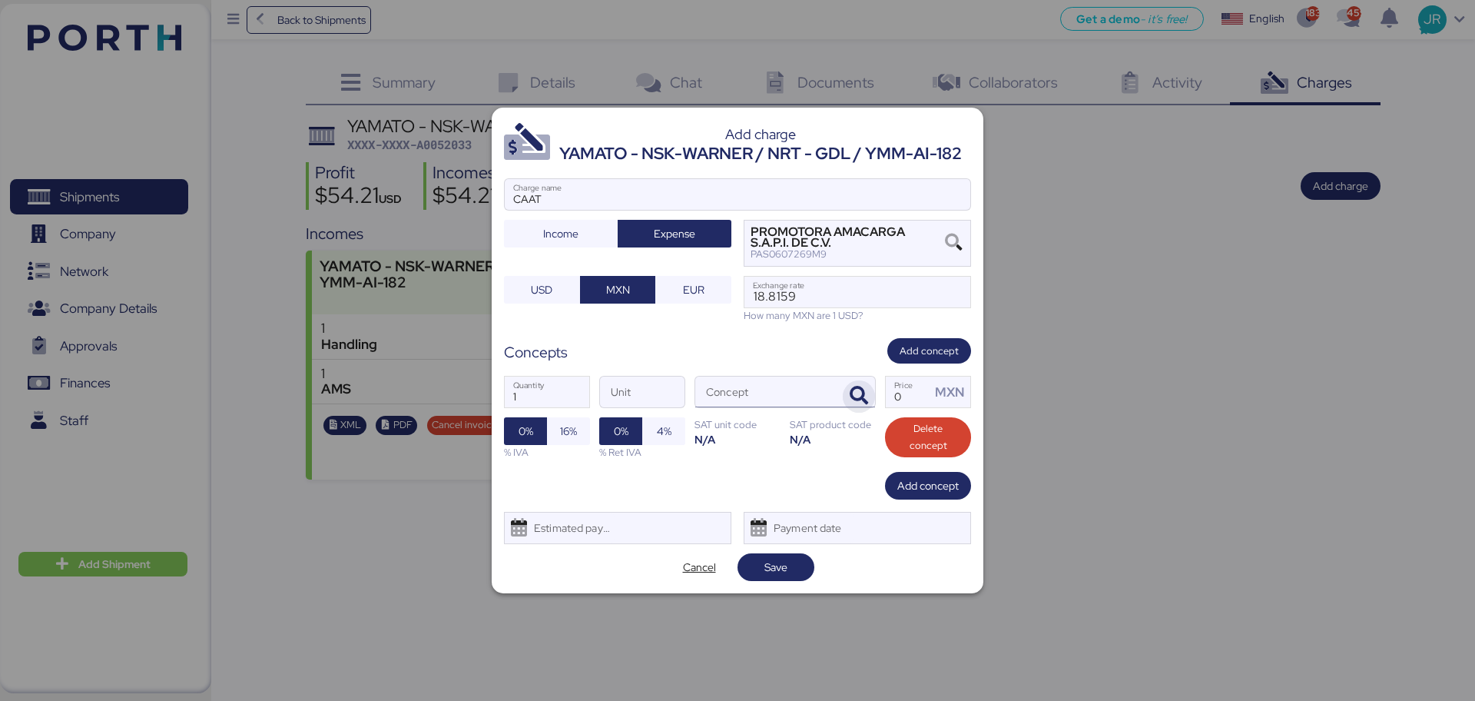
click at [851, 393] on icon "button" at bounding box center [859, 396] width 18 height 18
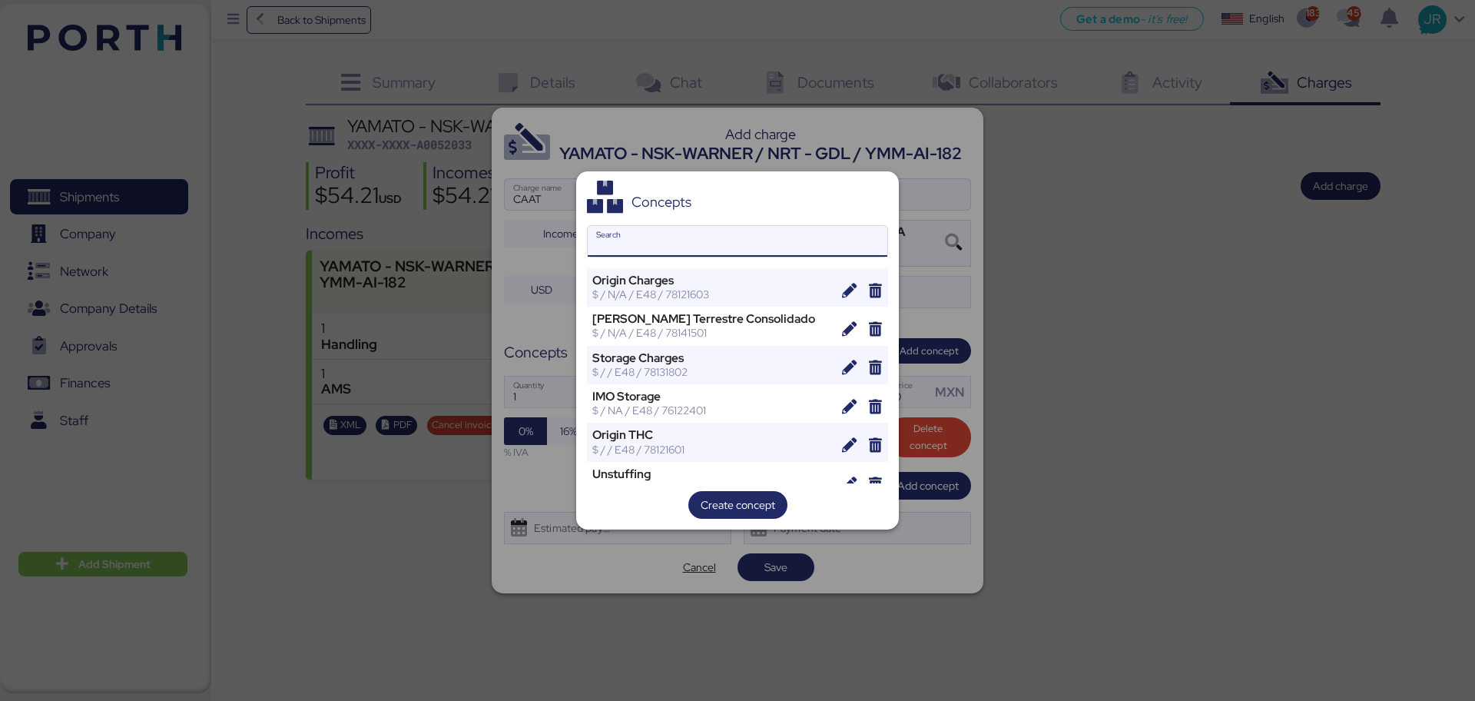
click at [613, 238] on input "Search" at bounding box center [738, 241] width 300 height 31
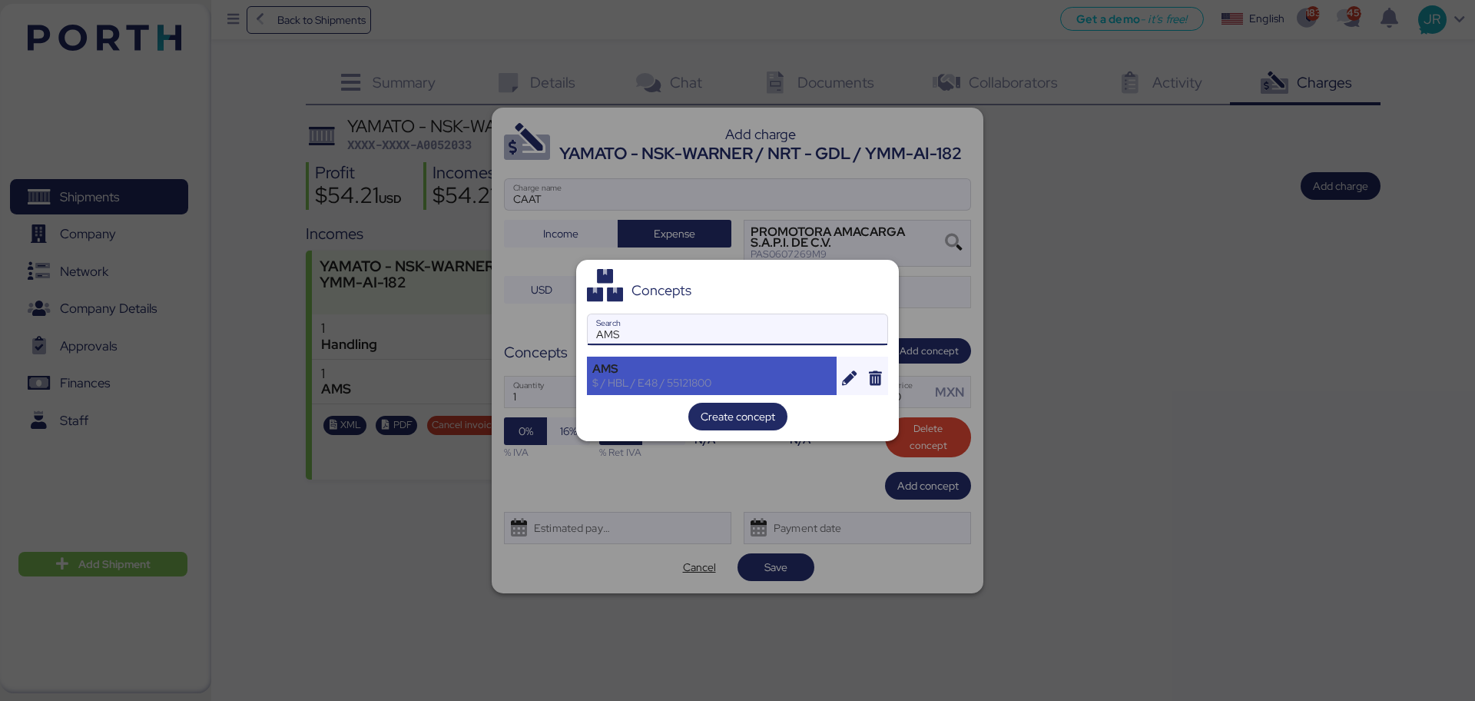
type input "AMS"
click at [630, 379] on div "$ / HBL / E48 / 55121800" at bounding box center [711, 383] width 239 height 14
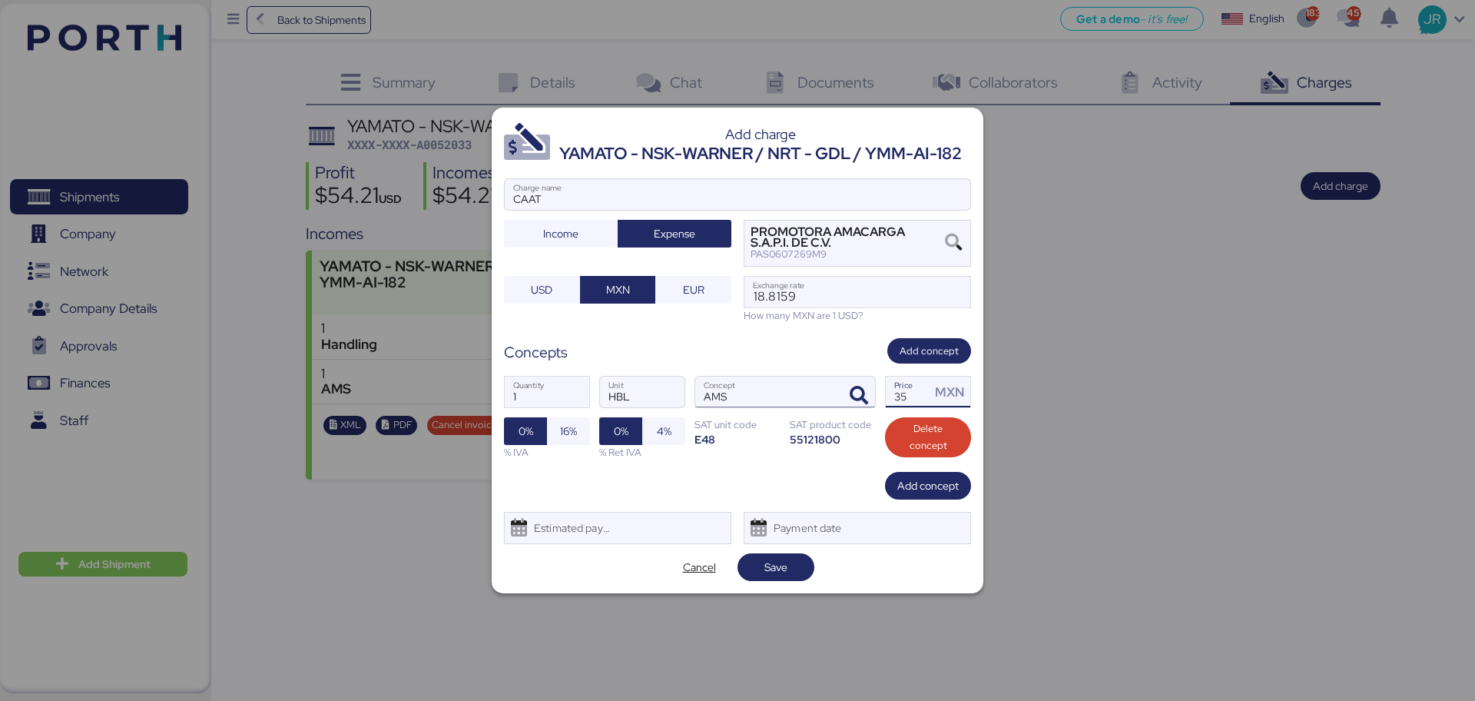
drag, startPoint x: 920, startPoint y: 397, endPoint x: 837, endPoint y: 398, distance: 83.0
click at [838, 399] on div "1 Quantity HBL Unit AMS Concept 35 Price MXN 0% 16% % IVA 0% 4% % Ret IVA SAT u…" at bounding box center [737, 417] width 467 height 108
type input "6"
type input "30"
drag, startPoint x: 569, startPoint y: 423, endPoint x: 581, endPoint y: 529, distance: 105.9
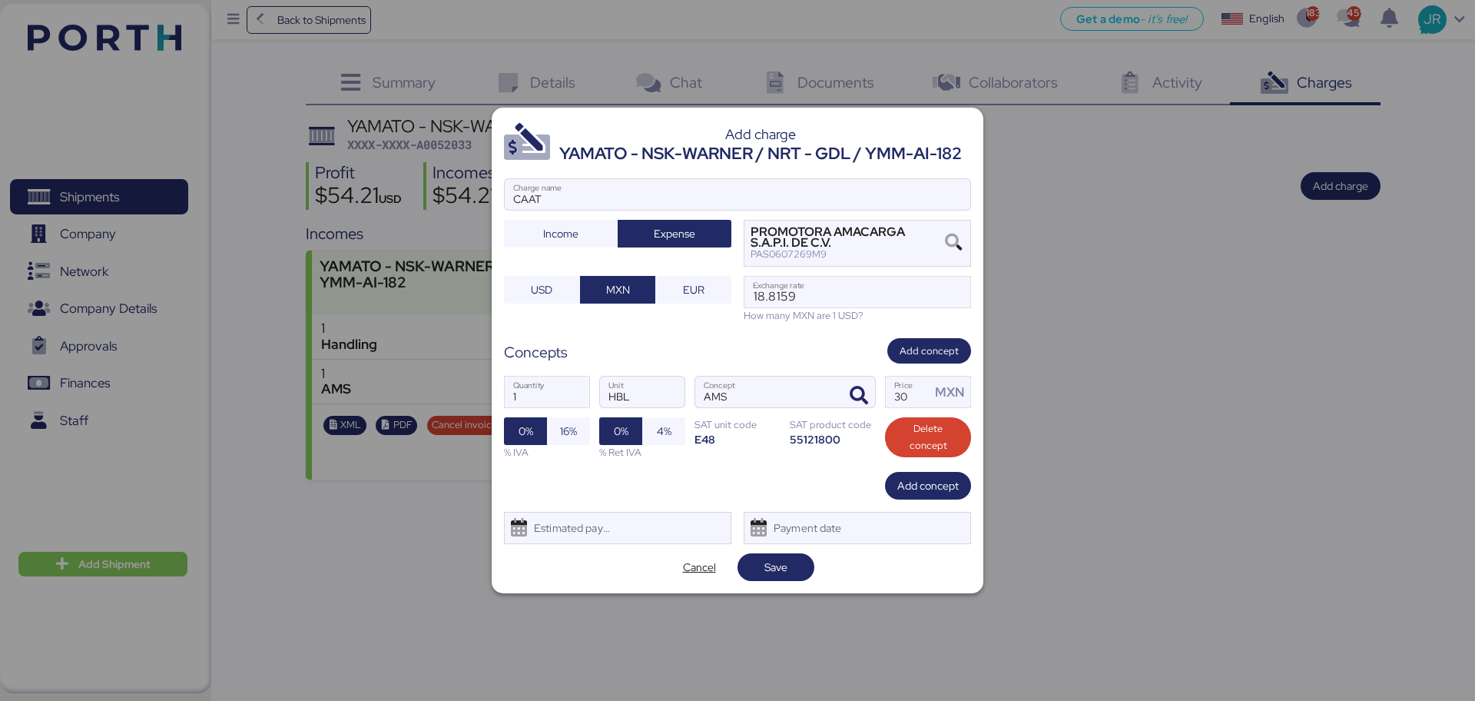
click at [569, 423] on span "16%" at bounding box center [568, 431] width 17 height 18
click at [581, 535] on div "Estimated payment date" at bounding box center [568, 528] width 91 height 31
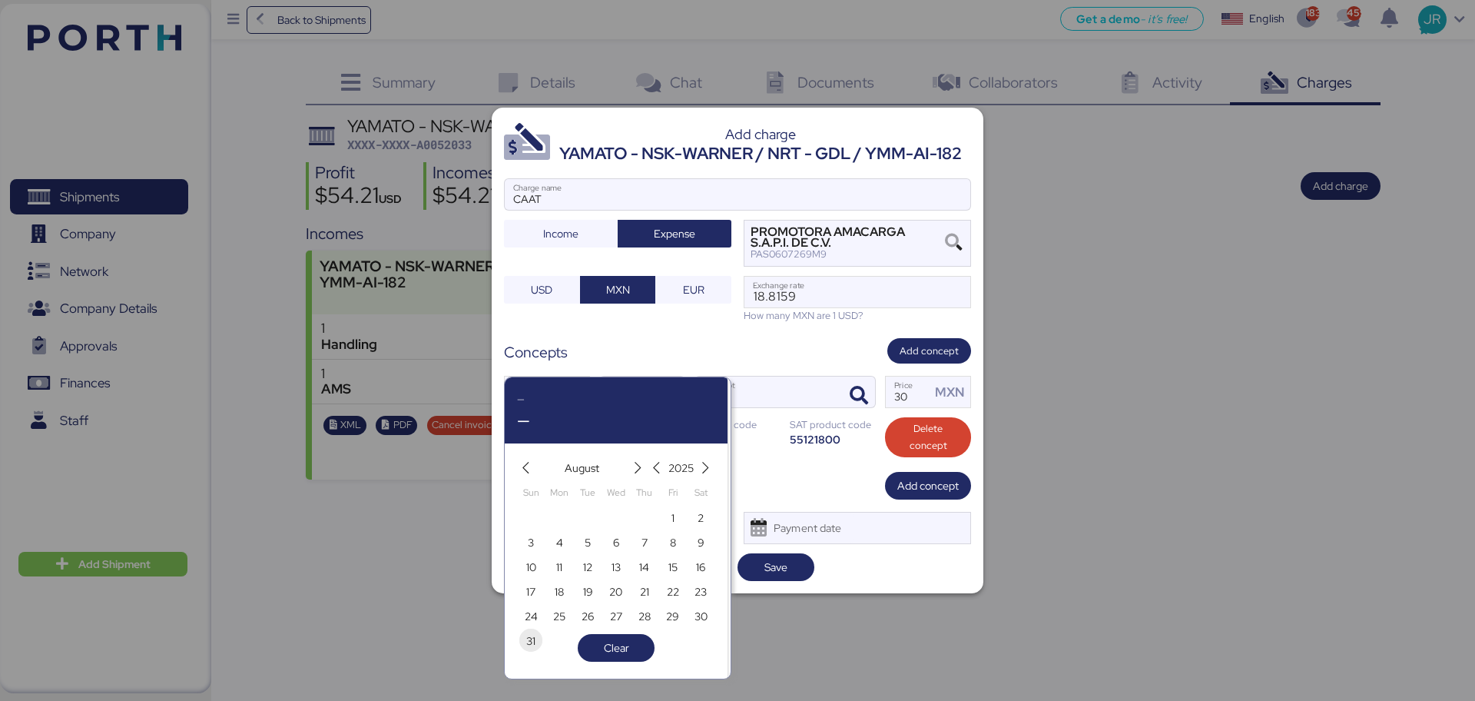
click at [533, 636] on span "31" at bounding box center [530, 641] width 9 height 18
type input "[DATE]"
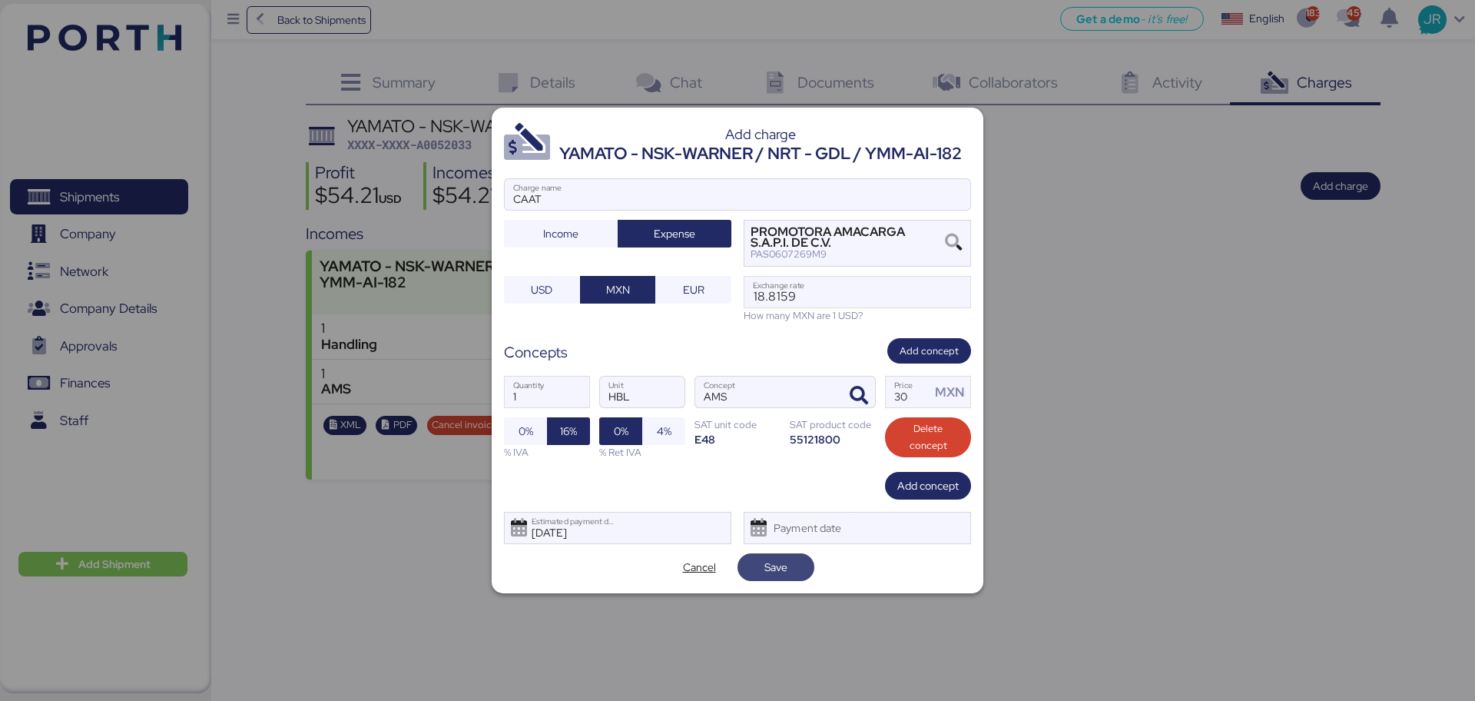
click at [768, 570] on span "Save" at bounding box center [776, 567] width 23 height 18
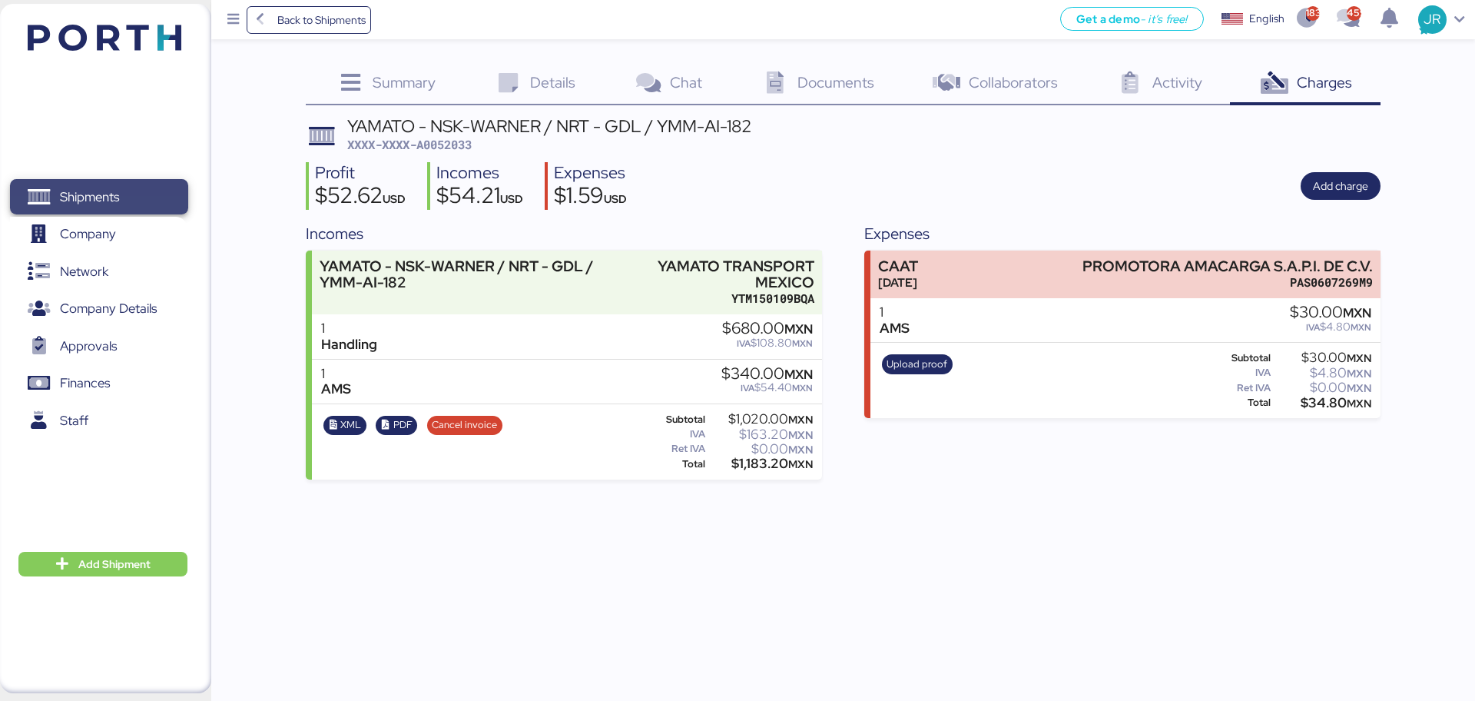
click at [68, 189] on span "Shipments" at bounding box center [89, 197] width 59 height 22
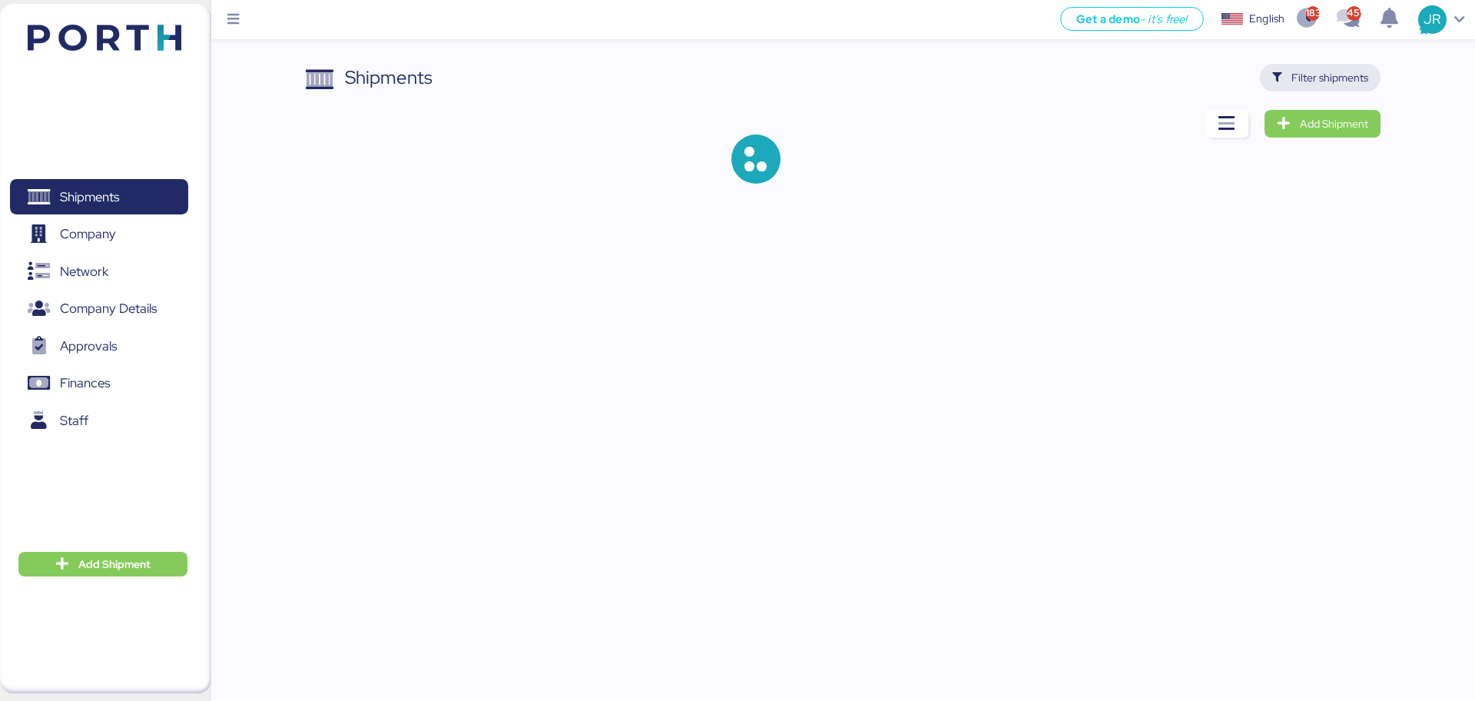
click at [1273, 83] on span "Filter shipments" at bounding box center [1321, 78] width 96 height 22
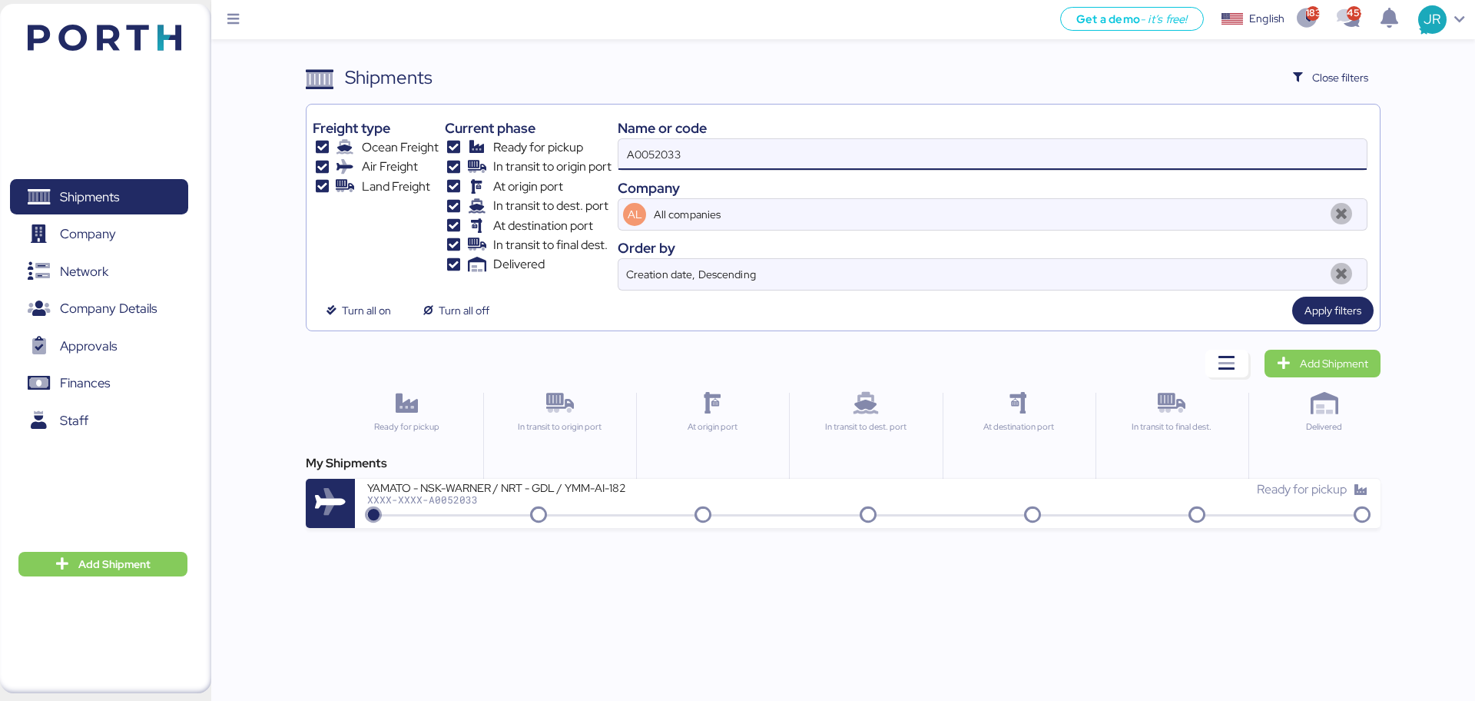
drag, startPoint x: 709, startPoint y: 164, endPoint x: 387, endPoint y: 184, distance: 322.6
click at [390, 184] on div "Freight type Ocean Freight Air Freight Land Freight Current phase Ready for pic…" at bounding box center [843, 201] width 1060 height 180
paste input "O0051477"
type input "O0051477"
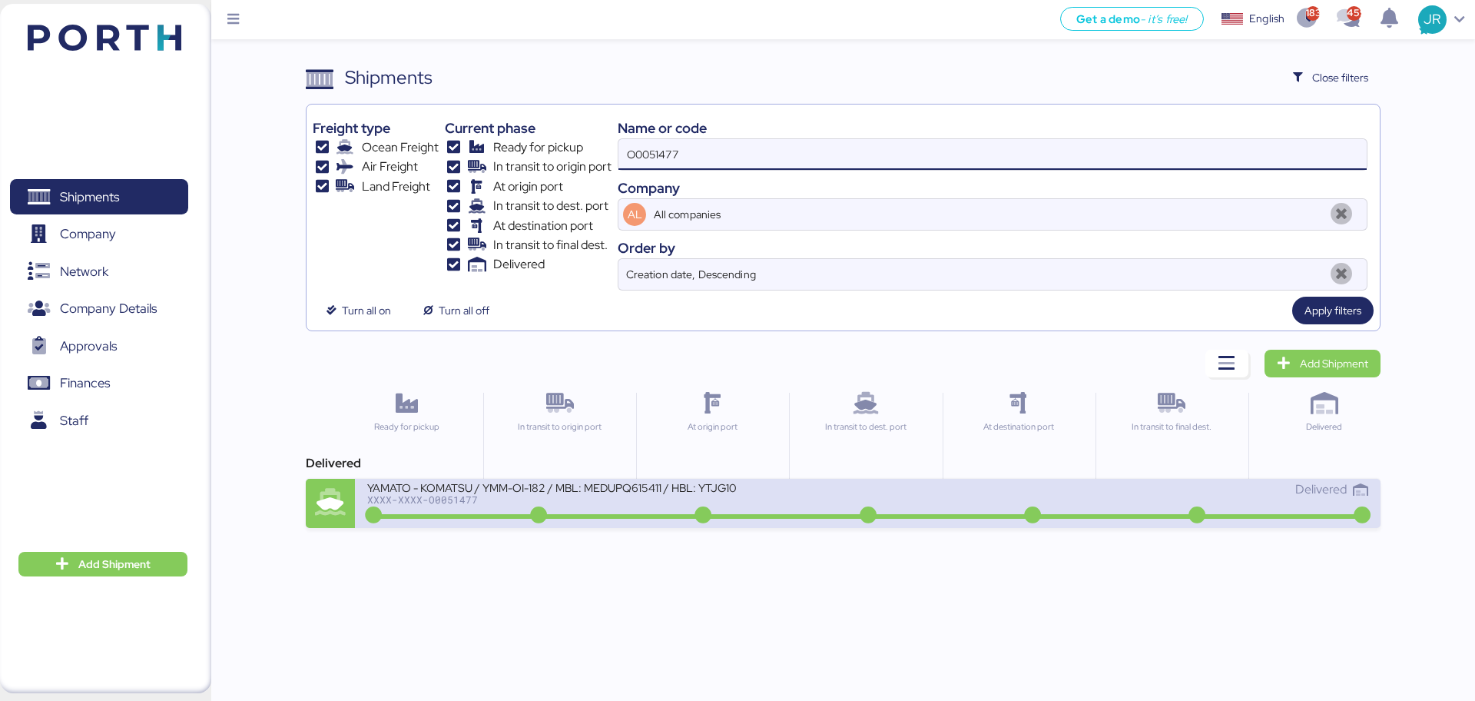
click at [432, 486] on div "YAMATO - KOMATSU / YMM-OI-182 / MBL: MEDUPQ615411 / HBL: YTJG1004137 / FCL" at bounding box center [551, 486] width 369 height 13
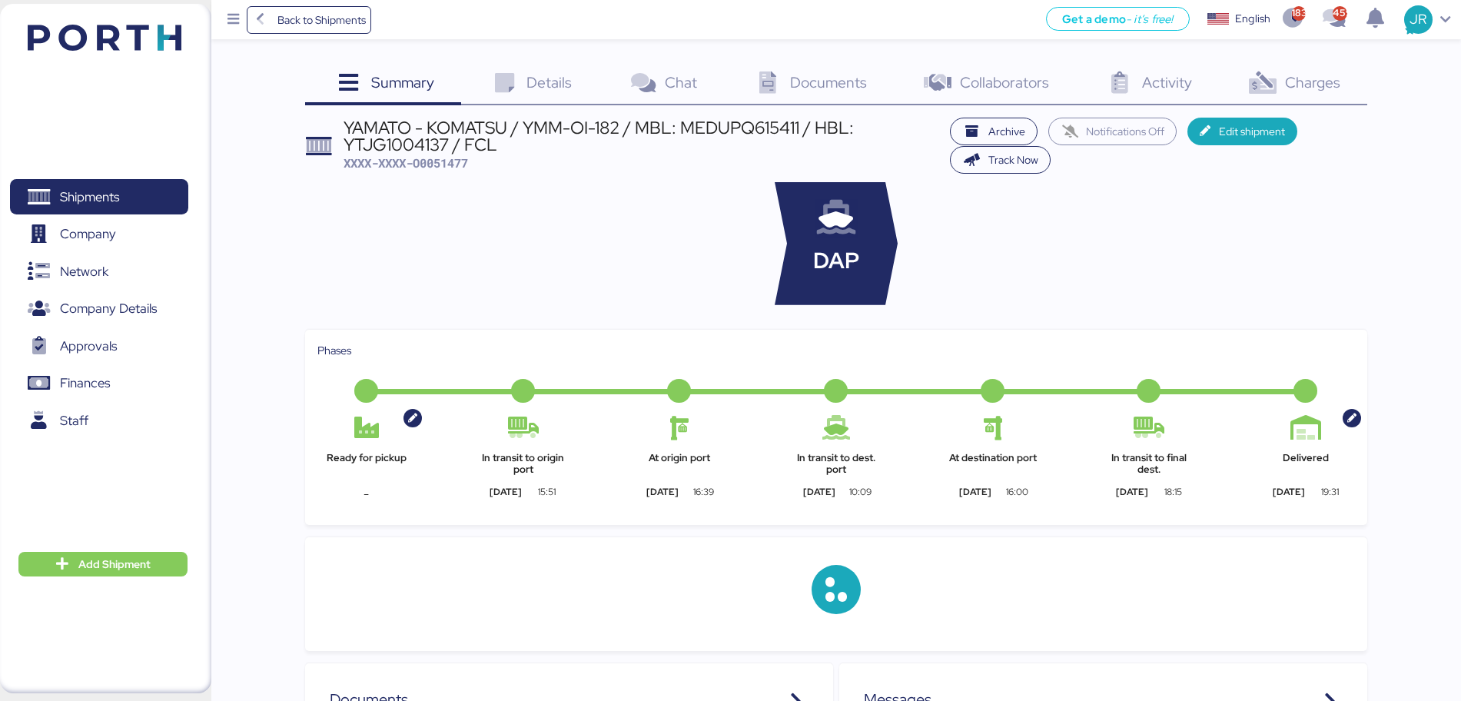
click at [1323, 86] on span "Charges" at bounding box center [1312, 82] width 55 height 20
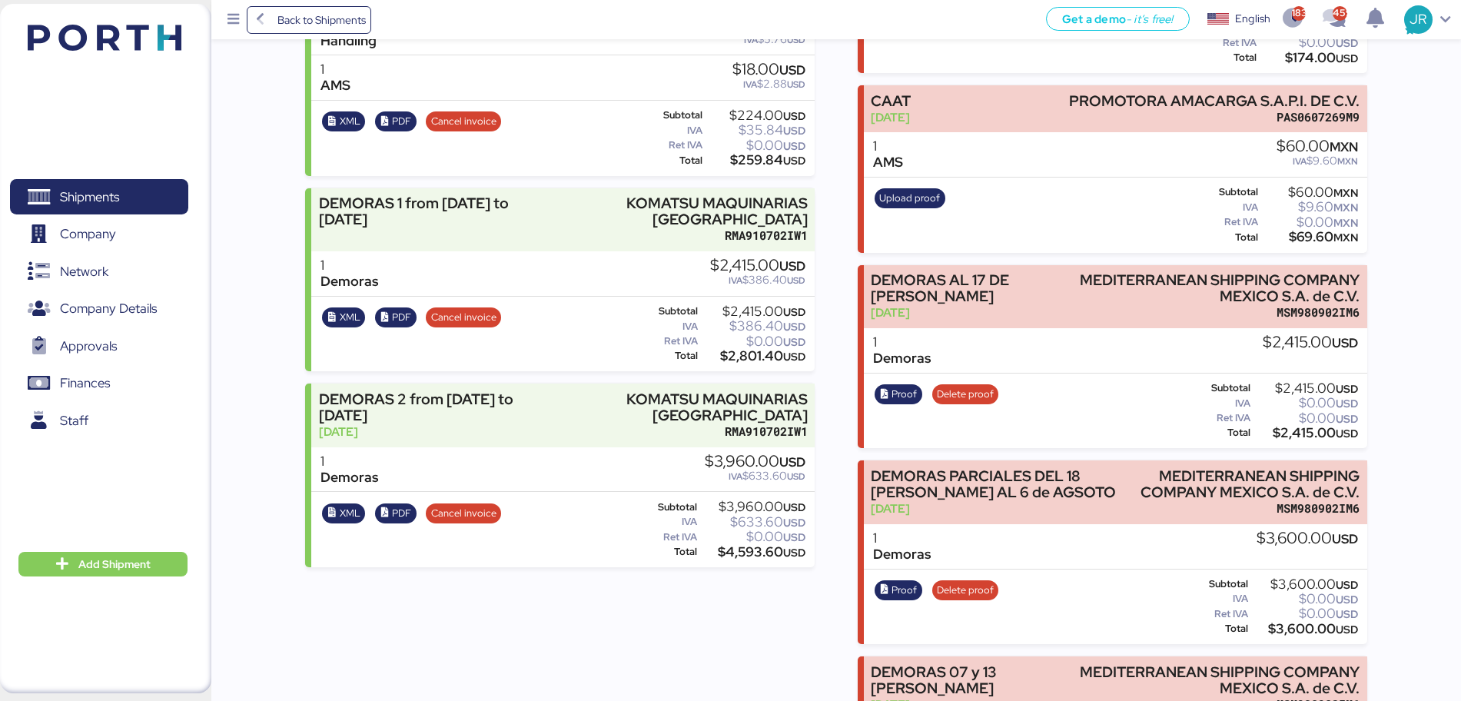
scroll to position [709, 0]
